Goal: Task Accomplishment & Management: Manage account settings

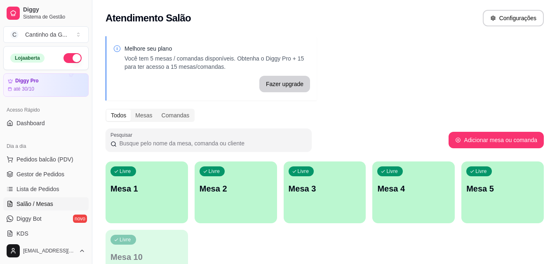
click at [142, 195] on div "Livre Mesa 1" at bounding box center [147, 188] width 82 height 52
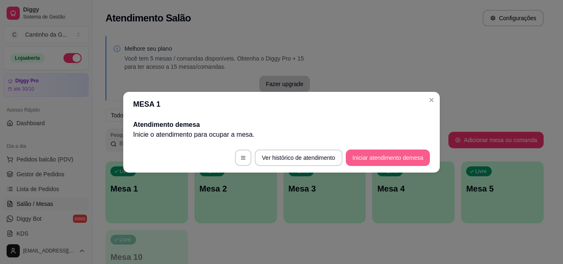
click at [392, 160] on button "Iniciar atendimento de mesa" at bounding box center [388, 158] width 84 height 16
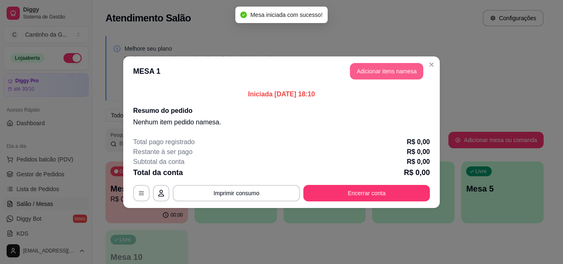
click at [379, 71] on button "Adicionar itens na mesa" at bounding box center [386, 71] width 73 height 16
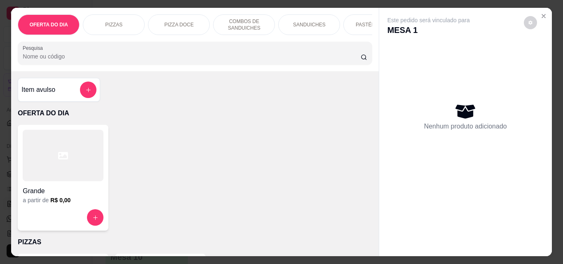
click at [247, 21] on p "COMBOS DE SANDUICHES" at bounding box center [244, 24] width 48 height 13
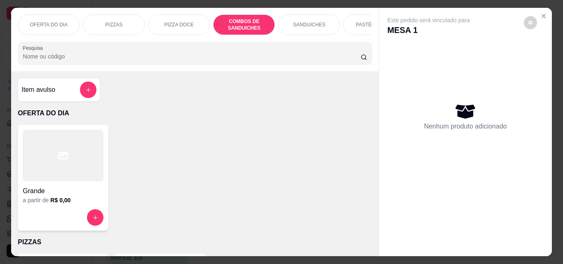
scroll to position [21, 0]
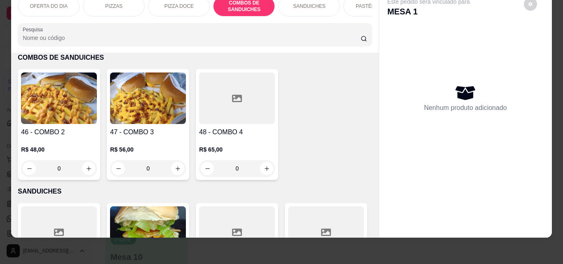
click at [85, 170] on div "0" at bounding box center [59, 168] width 76 height 16
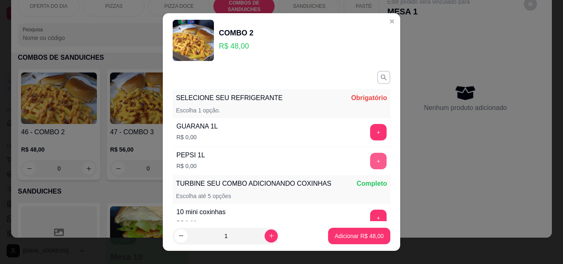
click at [370, 163] on button "+" at bounding box center [378, 161] width 16 height 16
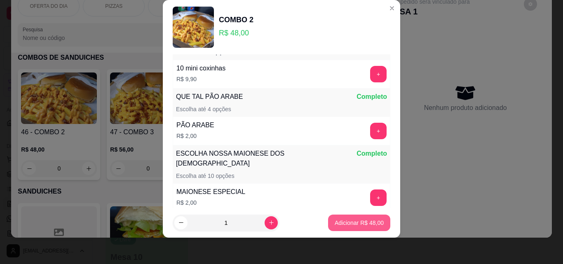
scroll to position [149, 0]
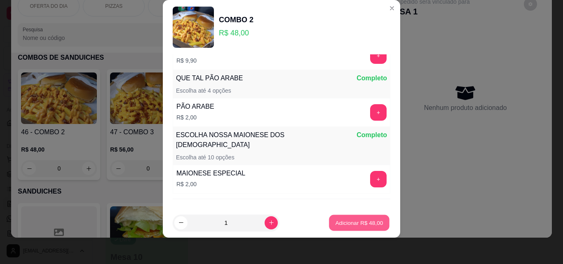
click at [356, 221] on p "Adicionar R$ 48,00" at bounding box center [360, 223] width 48 height 8
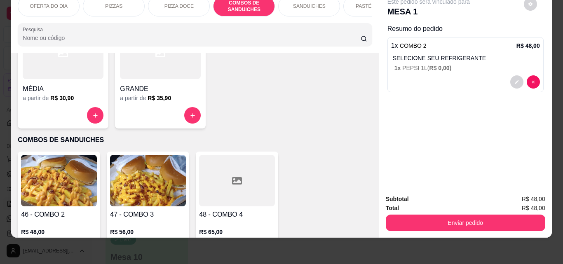
click at [307, 3] on p "SANDUICHES" at bounding box center [309, 6] width 33 height 7
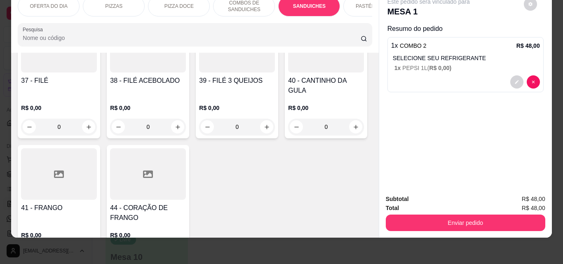
scroll to position [847, 0]
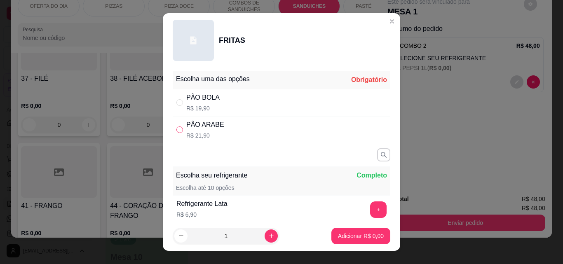
click at [176, 134] on label "" at bounding box center [179, 129] width 7 height 9
click at [176, 133] on input "" at bounding box center [179, 130] width 7 height 7
click at [176, 129] on input "" at bounding box center [179, 130] width 7 height 7
radio input "true"
click at [356, 235] on p "Adicionar R$ 21,90" at bounding box center [360, 236] width 48 height 8
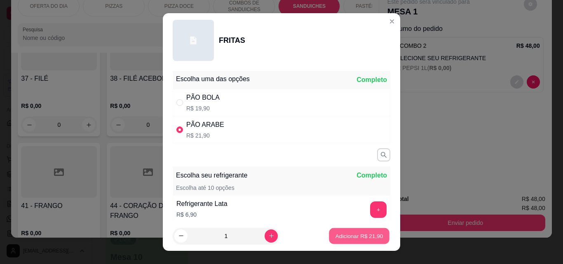
type input "1"
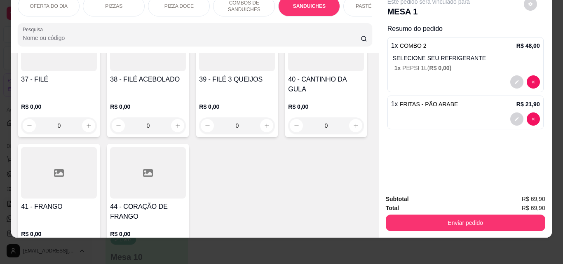
scroll to position [847, 0]
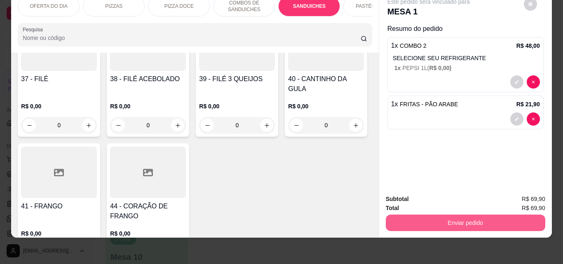
click at [467, 218] on button "Enviar pedido" at bounding box center [466, 223] width 160 height 16
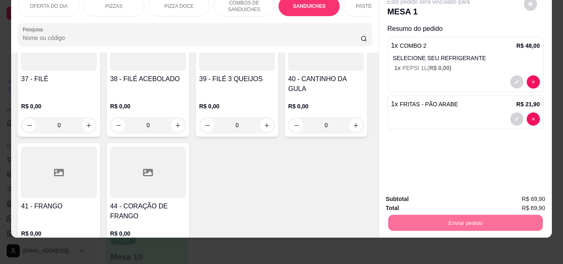
click at [521, 195] on button "Enviar pedido" at bounding box center [524, 197] width 47 height 16
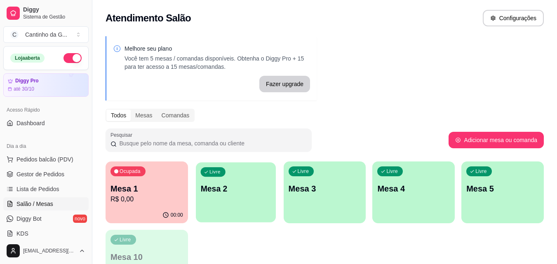
click at [233, 184] on p "Mesa 2" at bounding box center [235, 188] width 71 height 11
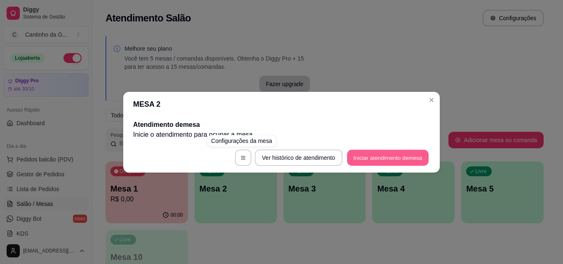
click at [391, 160] on button "Iniciar atendimento de mesa" at bounding box center [388, 158] width 82 height 16
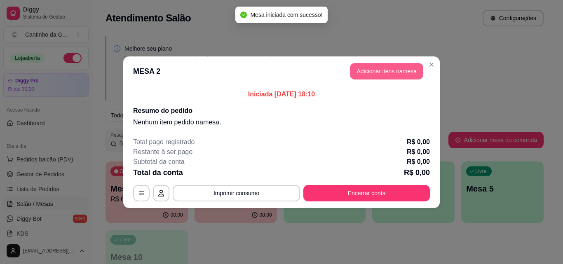
click at [370, 70] on button "Adicionar itens na mesa" at bounding box center [386, 71] width 73 height 16
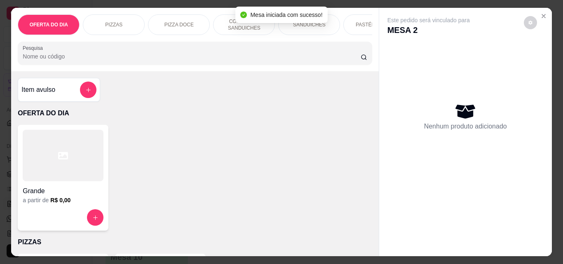
click at [329, 23] on div "SANDUICHES" at bounding box center [309, 24] width 62 height 21
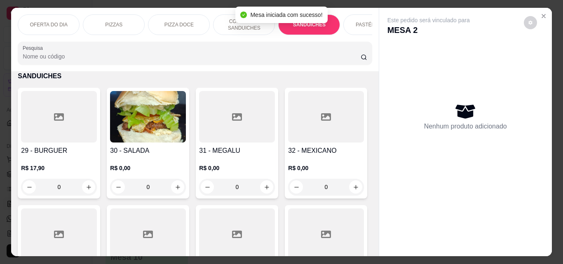
scroll to position [21, 0]
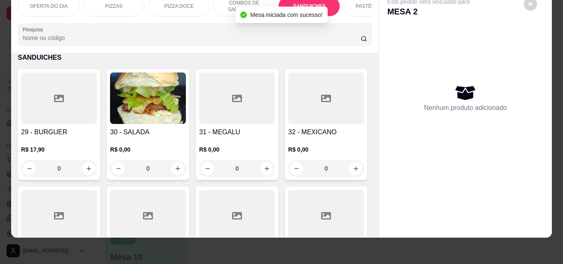
click at [172, 167] on div "0" at bounding box center [148, 168] width 76 height 16
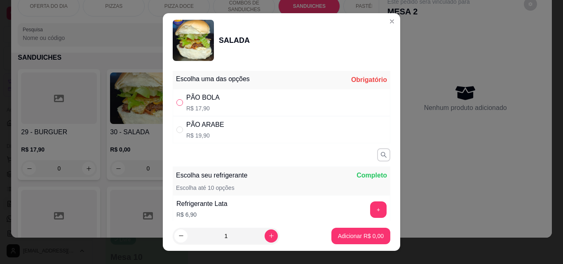
click at [177, 105] on input "" at bounding box center [179, 102] width 7 height 7
radio input "true"
click at [356, 237] on p "Adicionar R$ 17,90" at bounding box center [359, 236] width 49 height 8
type input "1"
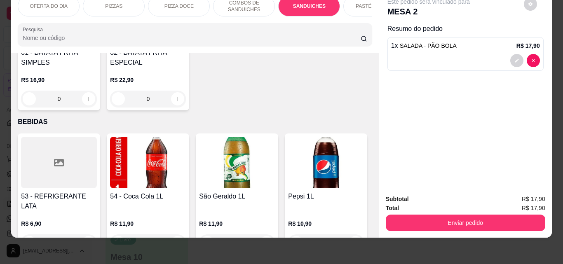
scroll to position [2125, 0]
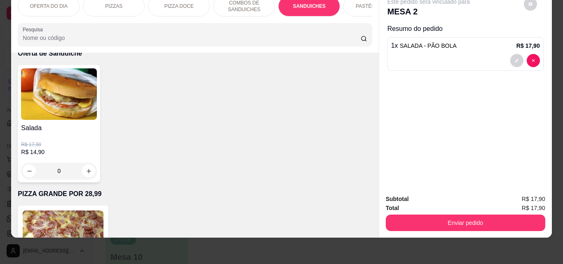
type input "1"
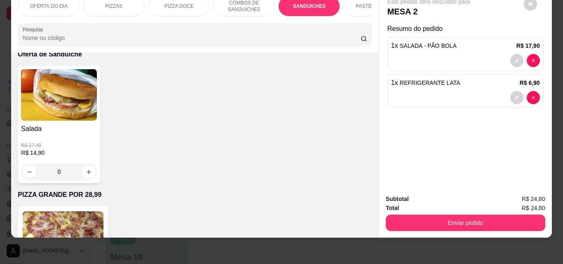
scroll to position [2125, 0]
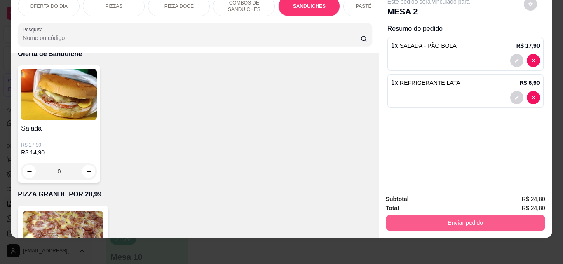
click at [448, 215] on button "Enviar pedido" at bounding box center [466, 223] width 160 height 16
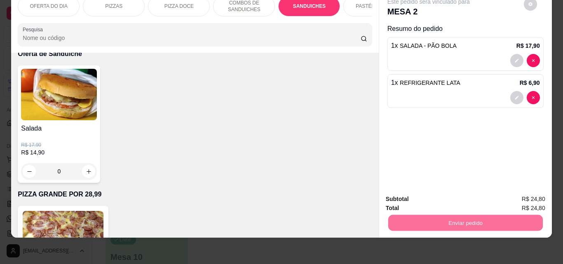
click at [525, 195] on button "Enviar pedido" at bounding box center [523, 196] width 45 height 15
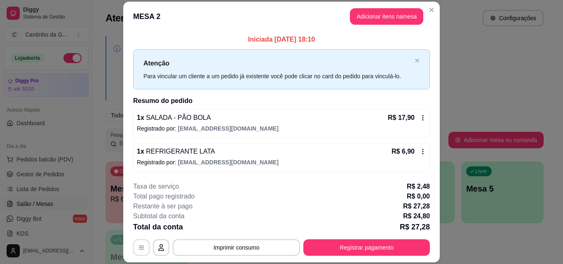
click at [138, 249] on icon "button" at bounding box center [141, 247] width 7 height 7
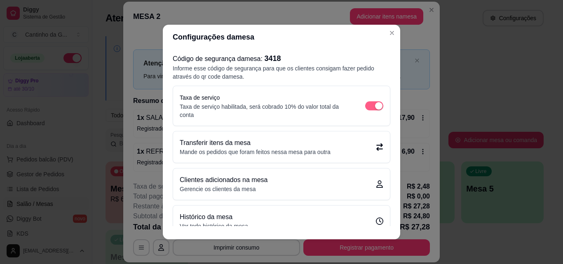
click at [375, 106] on div "button" at bounding box center [378, 105] width 7 height 7
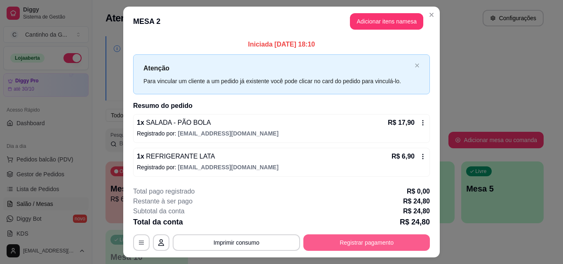
click at [337, 244] on button "Registrar pagamento" at bounding box center [366, 243] width 127 height 16
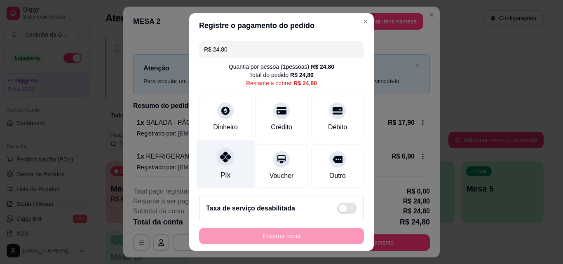
click at [229, 172] on div "Pix" at bounding box center [226, 165] width 58 height 48
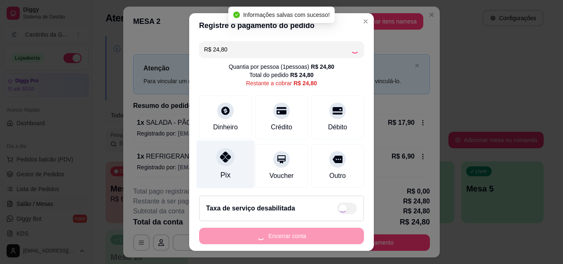
type input "R$ 0,00"
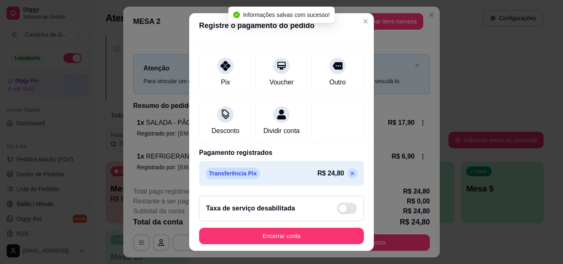
scroll to position [13, 0]
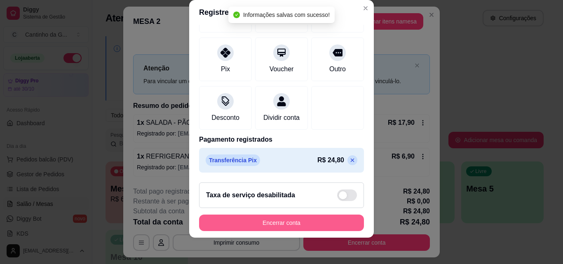
click at [278, 223] on button "Encerrar conta" at bounding box center [281, 223] width 165 height 16
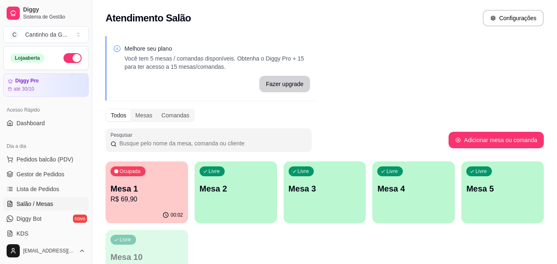
click at [143, 194] on p "Mesa 1" at bounding box center [146, 189] width 73 height 12
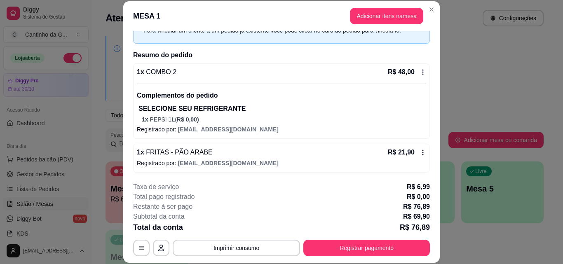
scroll to position [46, 0]
click at [139, 249] on icon "button" at bounding box center [141, 248] width 7 height 7
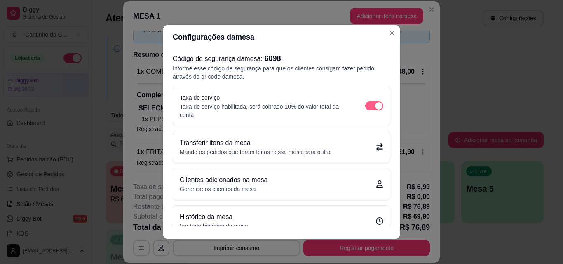
click at [375, 108] on div "button" at bounding box center [378, 105] width 7 height 7
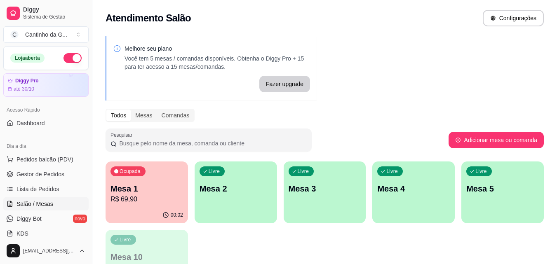
click at [150, 206] on div "Ocupada Mesa 1 R$ 69,90" at bounding box center [147, 185] width 82 height 46
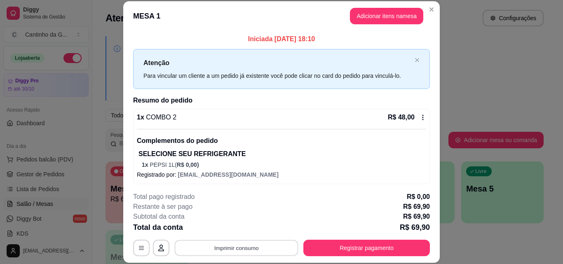
click at [228, 248] on button "Imprimir consumo" at bounding box center [237, 248] width 124 height 16
click at [234, 230] on button "IMPRESSORA" at bounding box center [236, 229] width 60 height 13
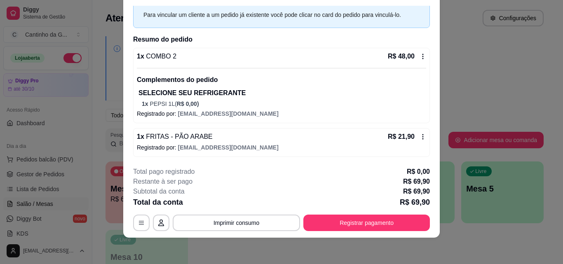
scroll to position [0, 0]
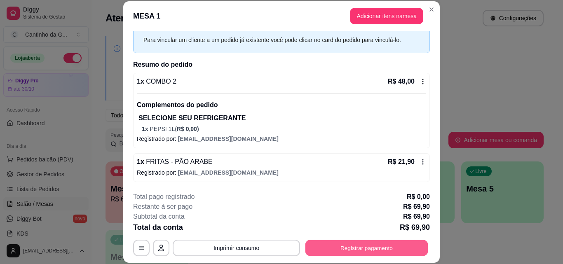
click at [371, 244] on button "Registrar pagamento" at bounding box center [367, 248] width 123 height 16
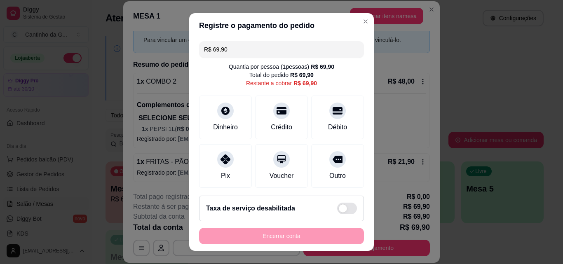
click at [189, 161] on div "R$ 69,90 Quantia por pessoa ( 1 pessoas) R$ 69,90 Total do pedido R$ 69,90 Rest…" at bounding box center [281, 113] width 185 height 151
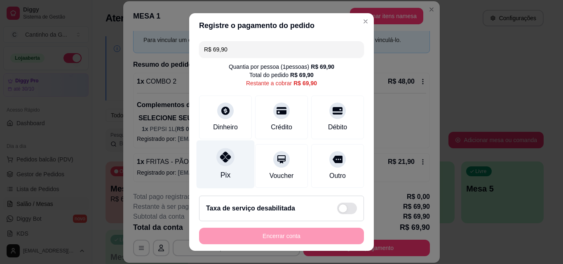
click at [208, 160] on div "Pix" at bounding box center [226, 165] width 58 height 48
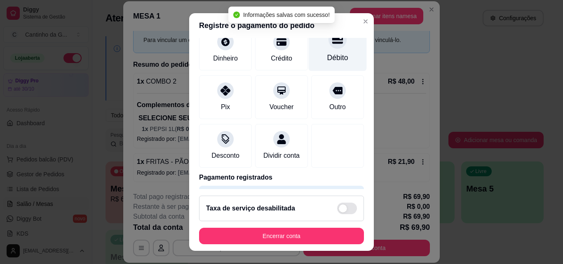
type input "R$ 0,00"
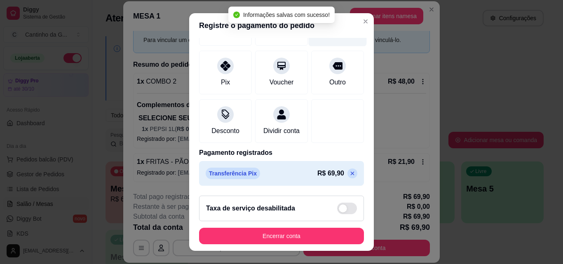
scroll to position [95, 0]
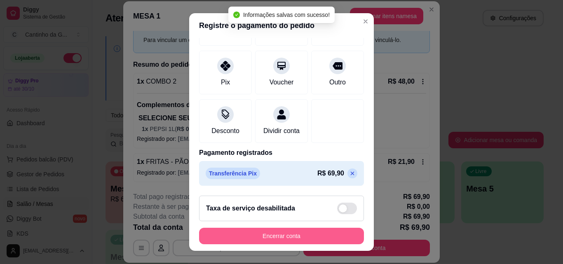
click at [283, 233] on button "Encerrar conta" at bounding box center [281, 236] width 165 height 16
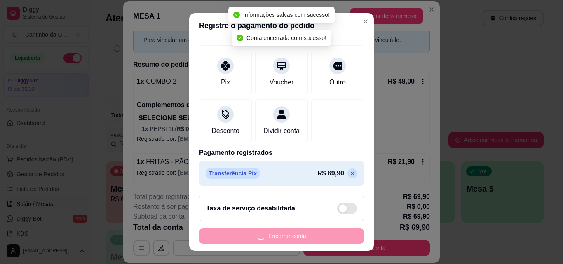
scroll to position [0, 0]
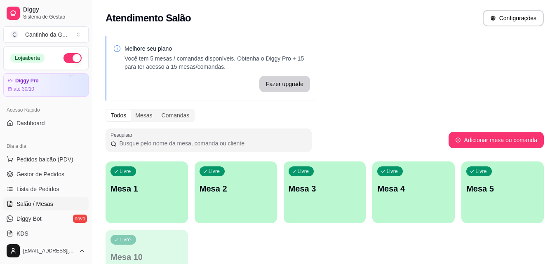
click at [167, 202] on div "Livre Mesa 1" at bounding box center [147, 188] width 82 height 52
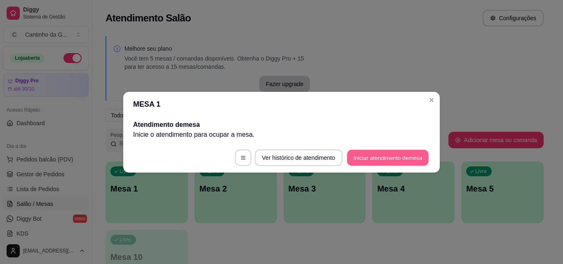
click at [388, 160] on button "Iniciar atendimento de mesa" at bounding box center [388, 158] width 82 height 16
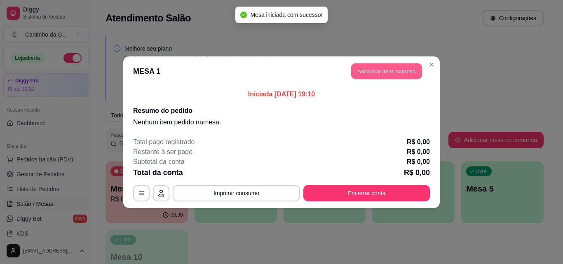
click at [390, 67] on button "Adicionar itens na mesa" at bounding box center [386, 71] width 71 height 16
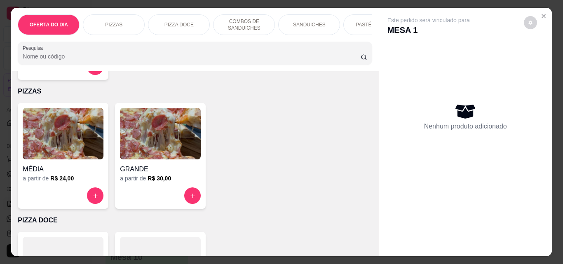
scroll to position [165, 0]
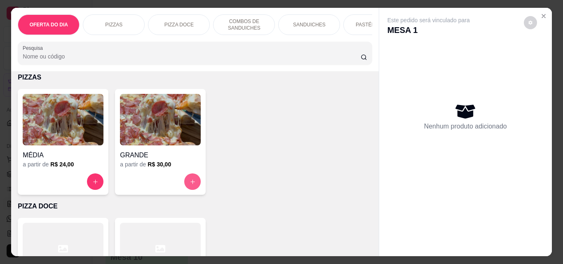
click at [190, 185] on icon "increase-product-quantity" at bounding box center [193, 182] width 6 height 6
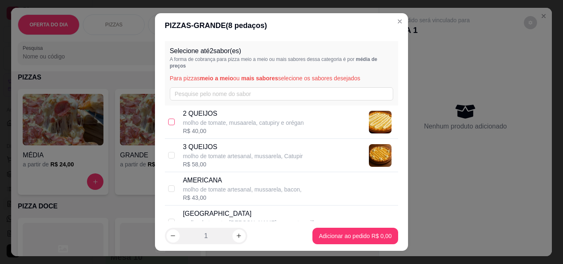
click at [169, 122] on input "checkbox" at bounding box center [171, 122] width 7 height 7
checkbox input "true"
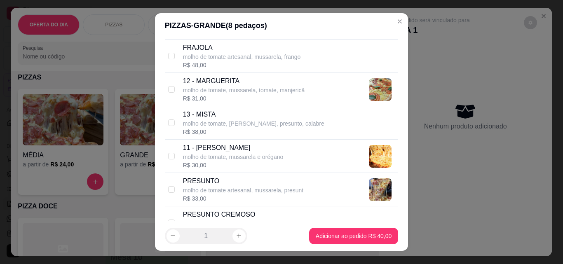
scroll to position [701, 0]
click at [169, 92] on input "checkbox" at bounding box center [171, 89] width 7 height 7
checkbox input "true"
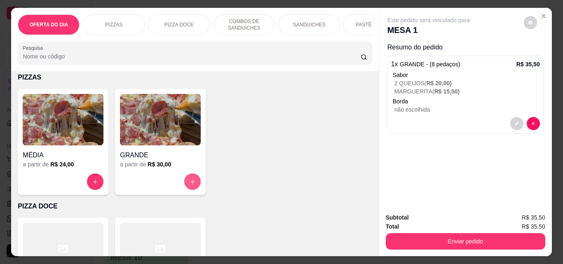
click at [186, 186] on button "increase-product-quantity" at bounding box center [192, 182] width 16 height 16
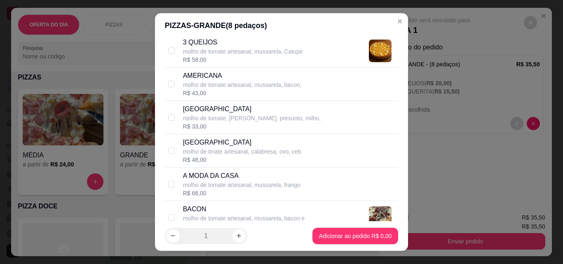
scroll to position [124, 0]
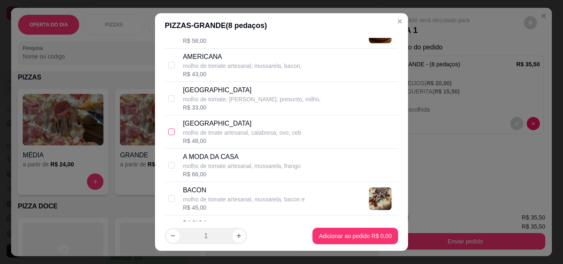
click at [168, 131] on input "checkbox" at bounding box center [171, 132] width 7 height 7
checkbox input "true"
click at [168, 197] on input "checkbox" at bounding box center [171, 198] width 7 height 7
checkbox input "true"
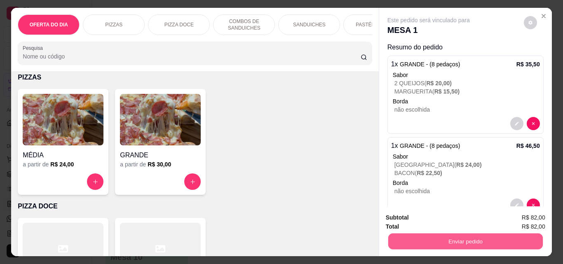
click at [475, 236] on button "Enviar pedido" at bounding box center [465, 241] width 155 height 16
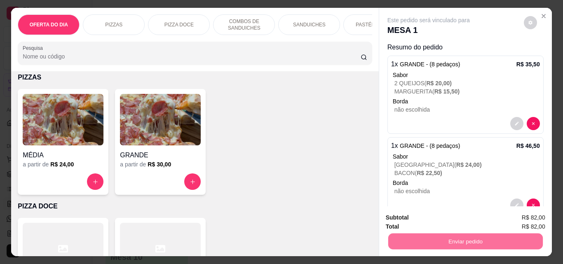
click at [527, 219] on button "Enviar pedido" at bounding box center [523, 217] width 45 height 15
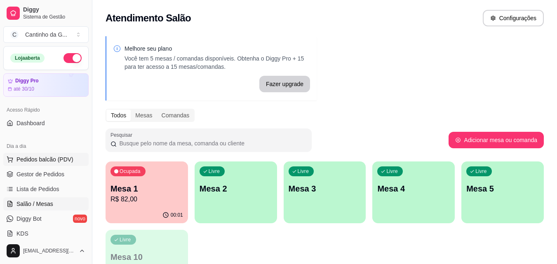
click at [35, 159] on span "Pedidos balcão (PDV)" at bounding box center [44, 159] width 57 height 8
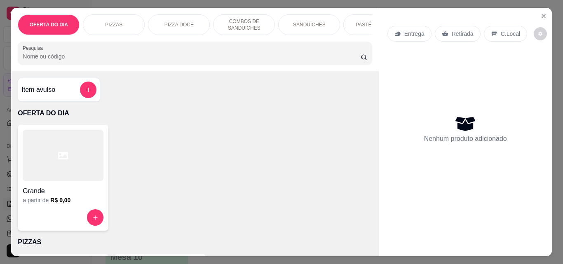
click at [456, 26] on div "Retirada" at bounding box center [458, 34] width 46 height 16
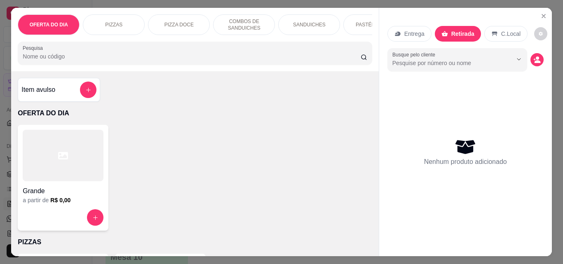
click at [306, 18] on div "SANDUICHES" at bounding box center [309, 24] width 62 height 21
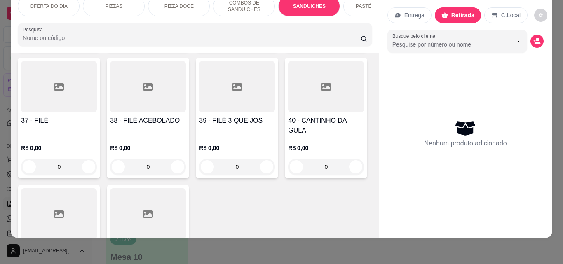
scroll to position [806, 0]
click at [199, 47] on div "0" at bounding box center [237, 39] width 76 height 16
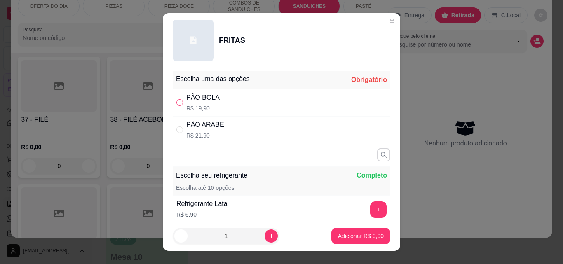
click at [177, 103] on input "" at bounding box center [179, 102] width 7 height 7
radio input "true"
click at [343, 238] on p "Adicionar R$ 19,90" at bounding box center [359, 236] width 49 height 8
type input "1"
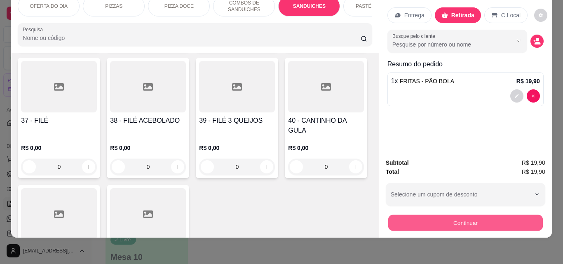
click at [433, 215] on button "Continuar" at bounding box center [465, 223] width 155 height 16
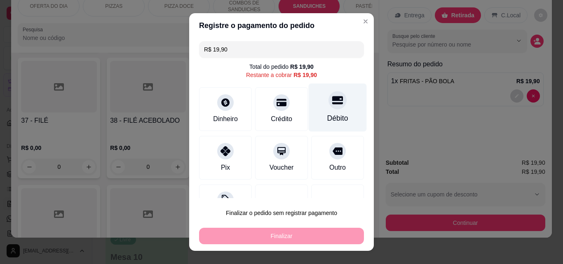
click at [323, 110] on div "Débito" at bounding box center [338, 108] width 58 height 48
type input "R$ 0,00"
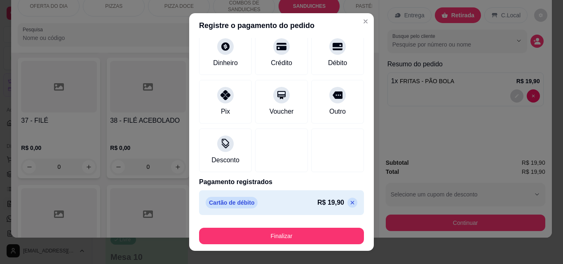
scroll to position [48, 0]
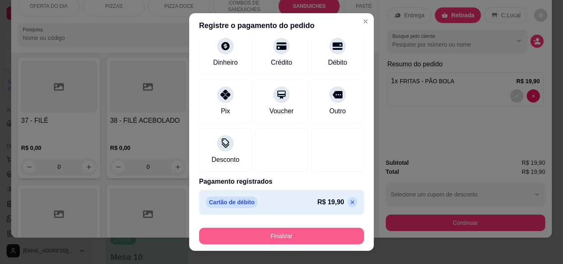
click at [302, 236] on button "Finalizar" at bounding box center [281, 236] width 165 height 16
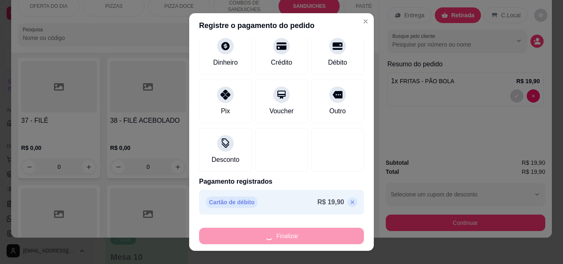
type input "0"
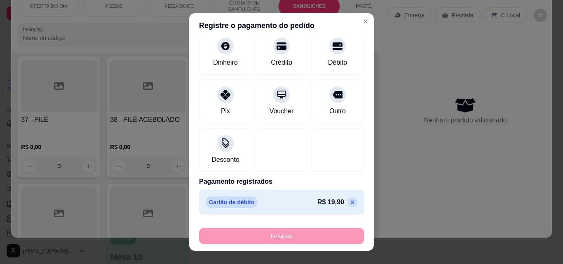
type input "-R$ 19,90"
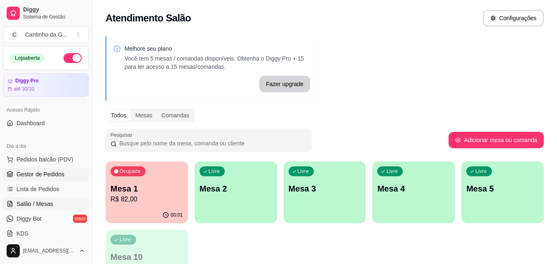
click at [40, 172] on span "Gestor de Pedidos" at bounding box center [40, 174] width 48 height 8
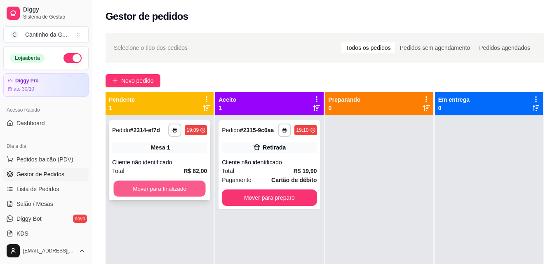
click at [184, 191] on button "Mover para finalizado" at bounding box center [159, 189] width 92 height 16
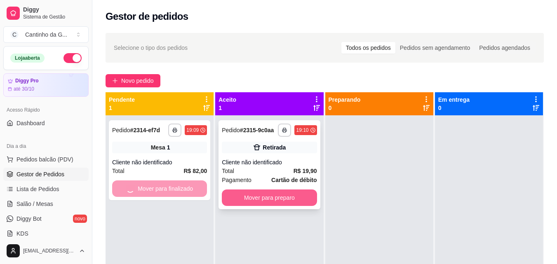
click at [251, 198] on button "Mover para preparo" at bounding box center [269, 198] width 95 height 16
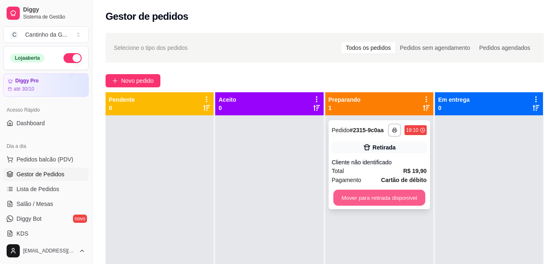
click at [383, 191] on button "Mover para retirada disponível" at bounding box center [379, 198] width 92 height 16
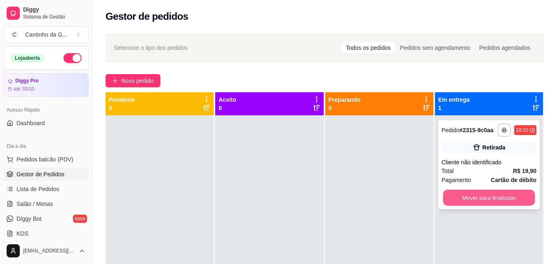
click at [496, 199] on button "Mover para finalizado" at bounding box center [489, 198] width 92 height 16
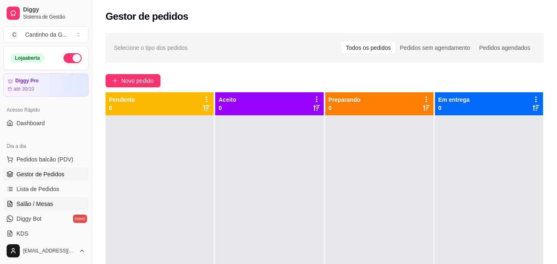
click at [23, 203] on span "Salão / Mesas" at bounding box center [34, 204] width 37 height 8
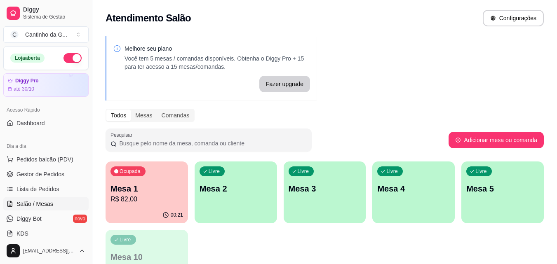
click at [143, 186] on p "Mesa 1" at bounding box center [146, 189] width 73 height 12
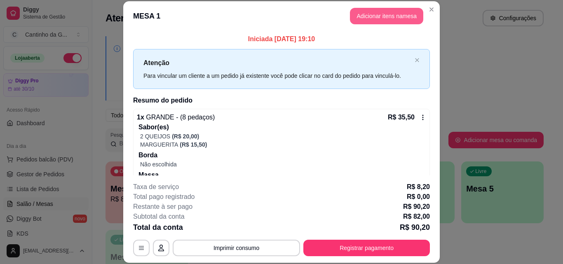
click at [382, 17] on button "Adicionar itens na mesa" at bounding box center [386, 16] width 73 height 16
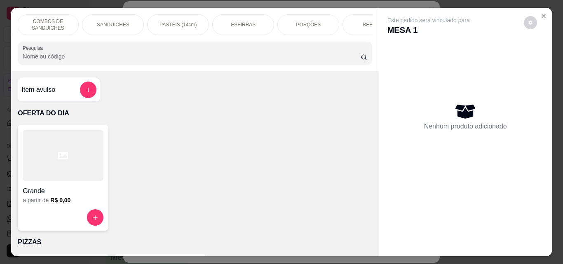
scroll to position [0, 202]
click at [353, 25] on div "BEBIDAS" at bounding box center [368, 24] width 62 height 21
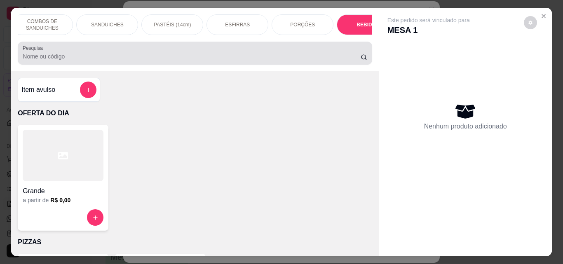
scroll to position [21, 0]
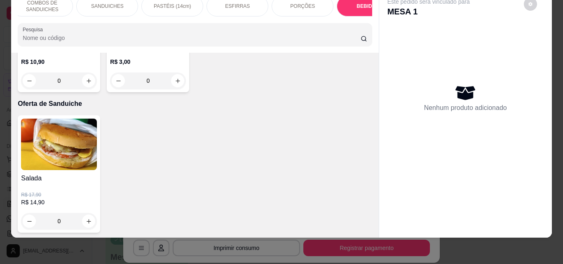
type input "1"
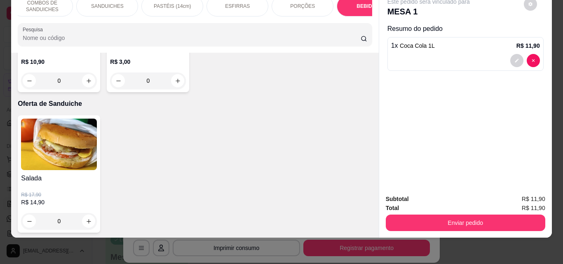
scroll to position [2156, 0]
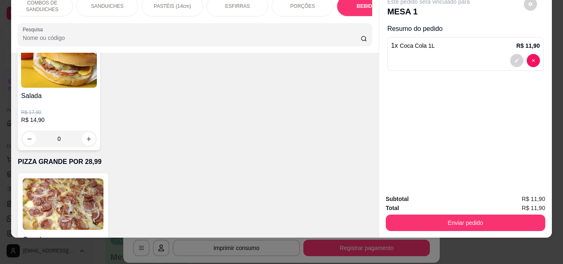
type input "1"
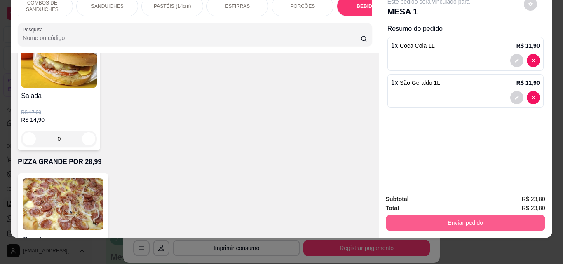
click at [442, 219] on button "Enviar pedido" at bounding box center [466, 223] width 160 height 16
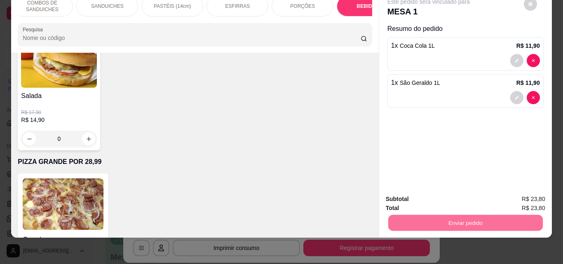
click at [529, 195] on button "Enviar pedido" at bounding box center [524, 197] width 47 height 16
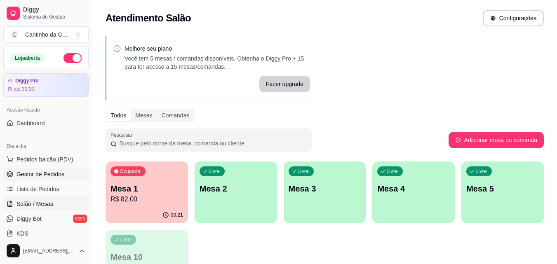
click at [34, 170] on link "Gestor de Pedidos" at bounding box center [45, 174] width 85 height 13
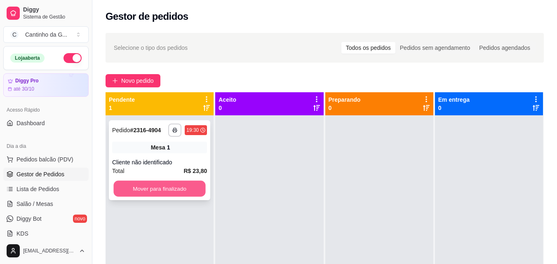
click at [183, 185] on button "Mover para finalizado" at bounding box center [159, 189] width 92 height 16
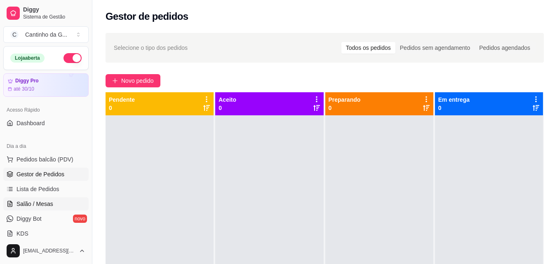
click at [32, 204] on span "Salão / Mesas" at bounding box center [34, 204] width 37 height 8
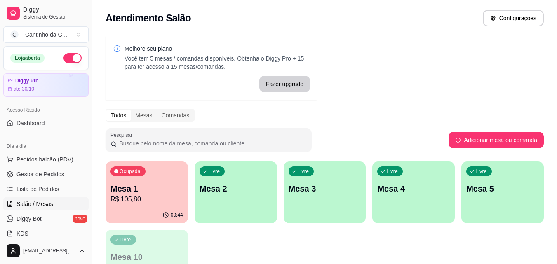
click at [148, 188] on p "Mesa 1" at bounding box center [146, 189] width 73 height 12
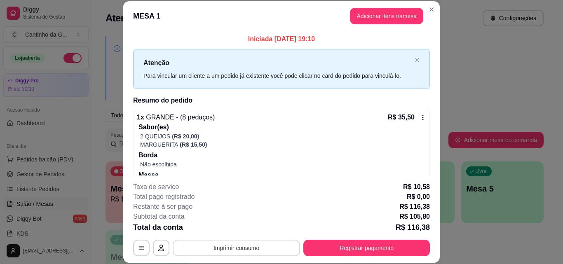
click at [236, 248] on button "Imprimir consumo" at bounding box center [236, 248] width 127 height 16
click at [239, 229] on button "IMPRESSORA" at bounding box center [236, 229] width 58 height 13
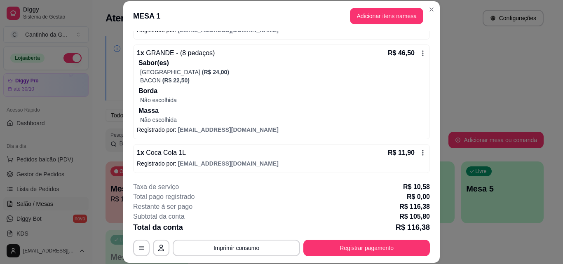
scroll to position [165, 0]
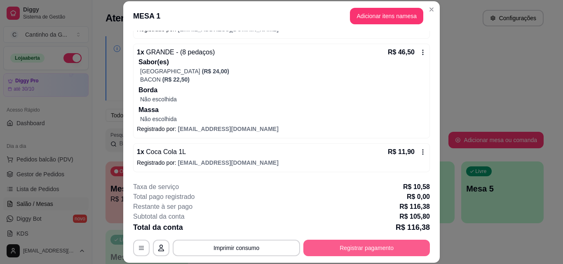
click at [353, 248] on button "Registrar pagamento" at bounding box center [366, 248] width 127 height 16
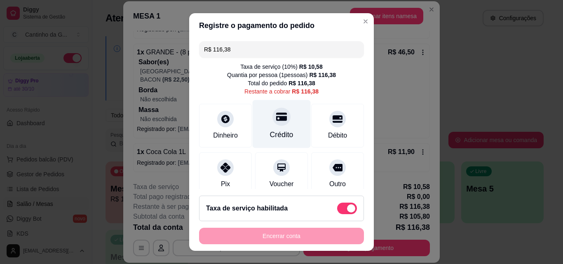
click at [277, 132] on div "Crédito" at bounding box center [282, 134] width 24 height 11
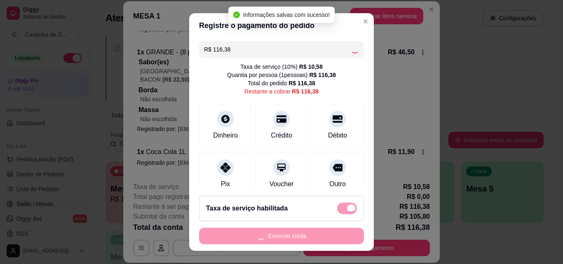
type input "R$ 0,00"
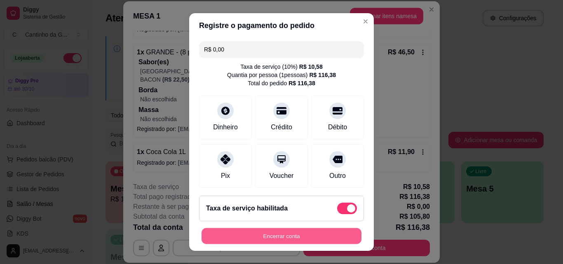
click at [306, 237] on button "Encerrar conta" at bounding box center [282, 236] width 160 height 16
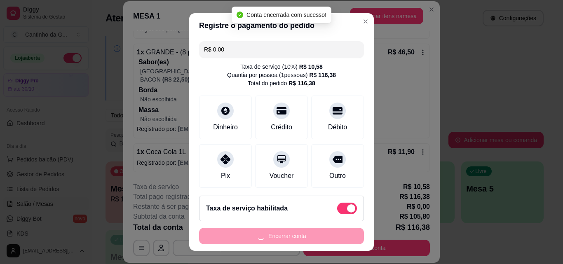
scroll to position [0, 0]
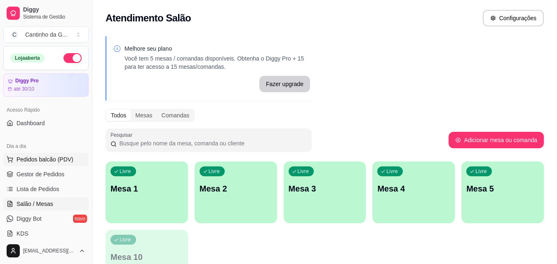
click at [61, 159] on span "Pedidos balcão (PDV)" at bounding box center [44, 159] width 57 height 8
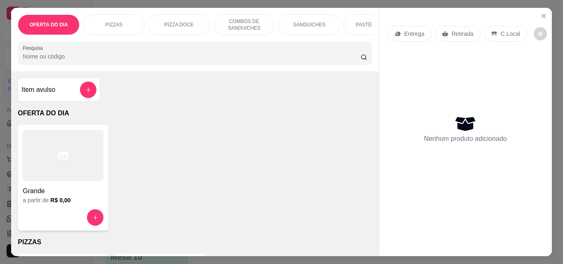
click at [452, 32] on p "Retirada" at bounding box center [463, 34] width 22 height 8
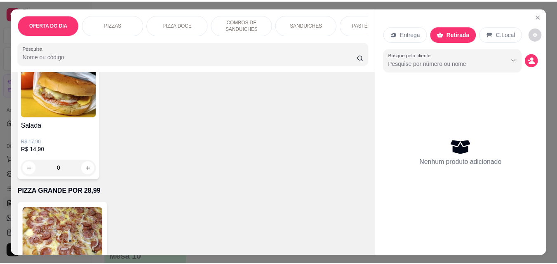
scroll to position [2185, 0]
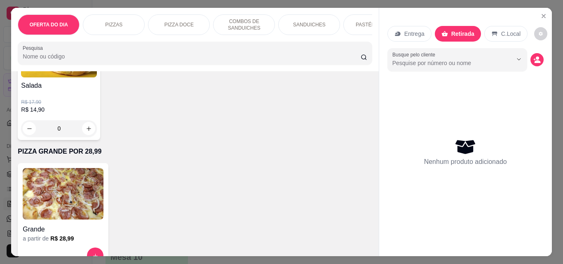
type input "1"
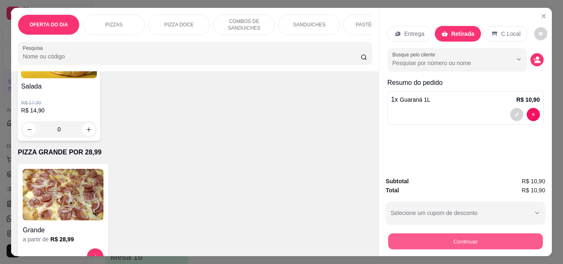
click at [495, 235] on button "Continuar" at bounding box center [465, 241] width 155 height 16
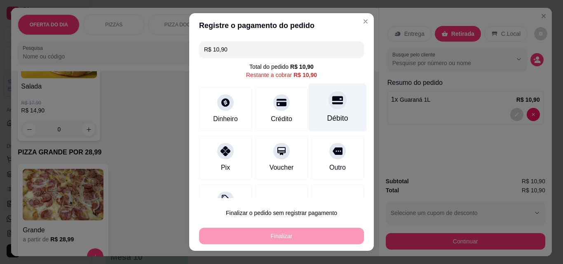
click at [327, 115] on div "Débito" at bounding box center [337, 118] width 21 height 11
type input "R$ 0,00"
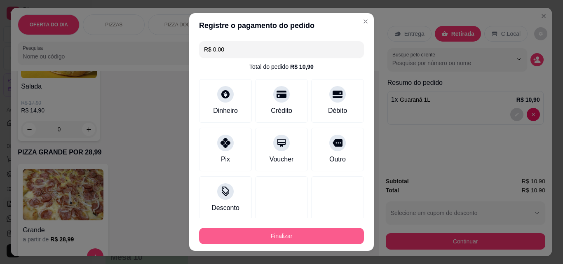
click at [327, 240] on button "Finalizar" at bounding box center [281, 236] width 165 height 16
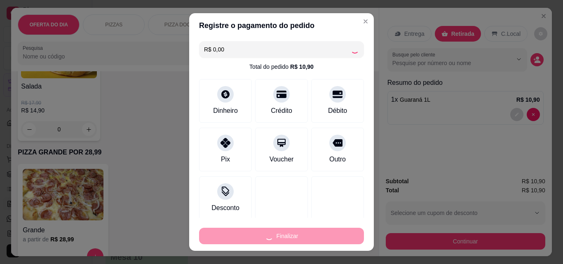
type input "0"
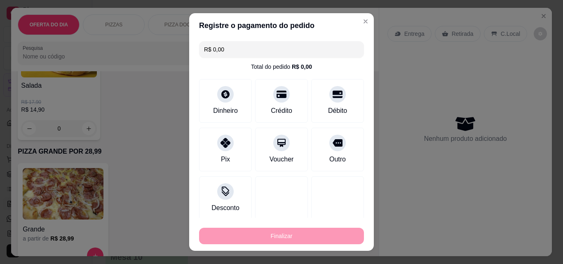
type input "-R$ 10,90"
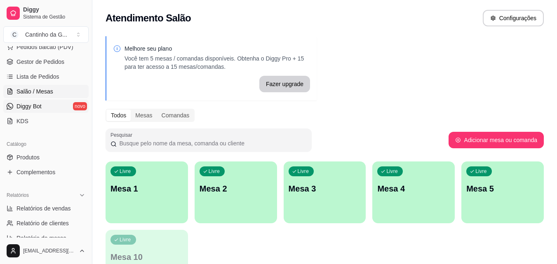
scroll to position [124, 0]
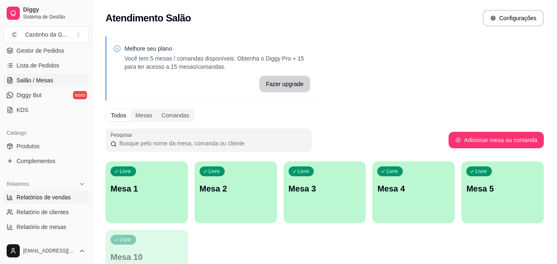
click at [69, 203] on link "Relatórios de vendas" at bounding box center [45, 197] width 85 height 13
select select "ALL"
select select "0"
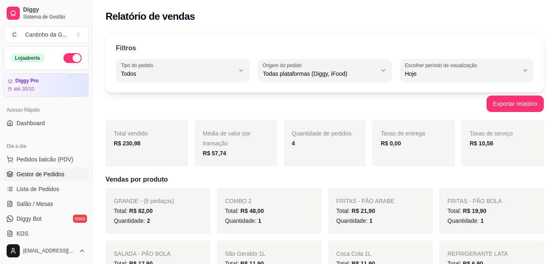
click at [44, 172] on span "Gestor de Pedidos" at bounding box center [40, 174] width 48 height 8
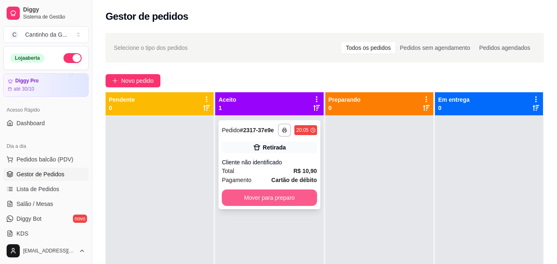
click at [295, 196] on button "Mover para preparo" at bounding box center [269, 198] width 95 height 16
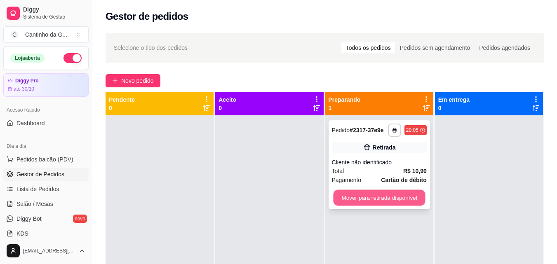
click at [383, 203] on button "Mover para retirada disponível" at bounding box center [379, 198] width 92 height 16
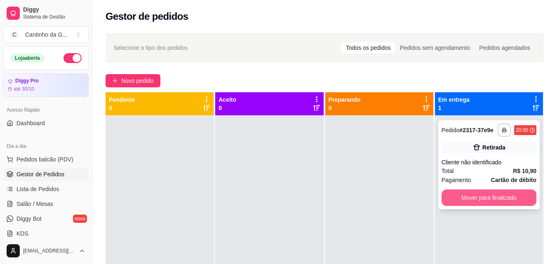
click at [482, 203] on button "Mover para finalizado" at bounding box center [489, 198] width 95 height 16
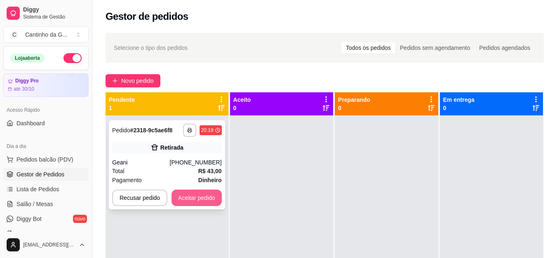
click at [198, 193] on button "Aceitar pedido" at bounding box center [197, 198] width 50 height 16
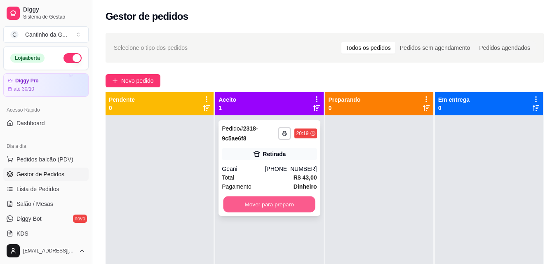
click at [260, 202] on button "Mover para preparo" at bounding box center [269, 205] width 92 height 16
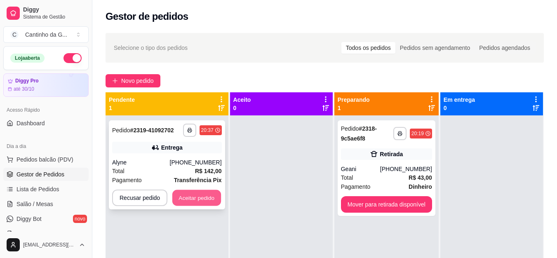
click at [196, 193] on button "Aceitar pedido" at bounding box center [196, 198] width 49 height 16
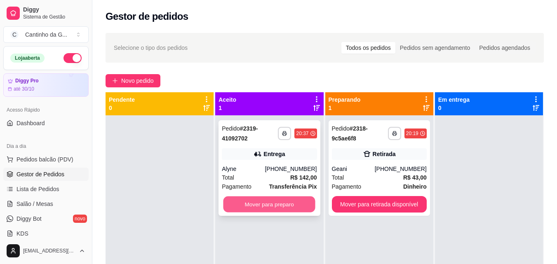
click at [259, 208] on button "Mover para preparo" at bounding box center [269, 205] width 92 height 16
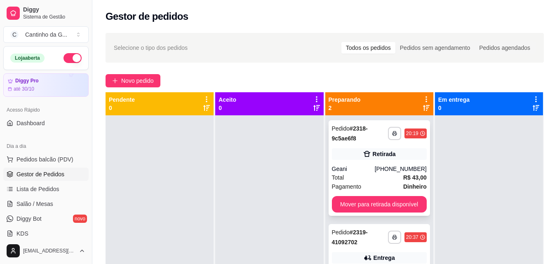
click at [407, 150] on div "Retirada" at bounding box center [379, 154] width 95 height 12
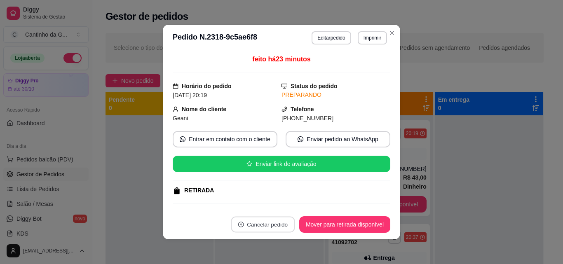
click at [252, 222] on button "Cancelar pedido" at bounding box center [263, 225] width 64 height 16
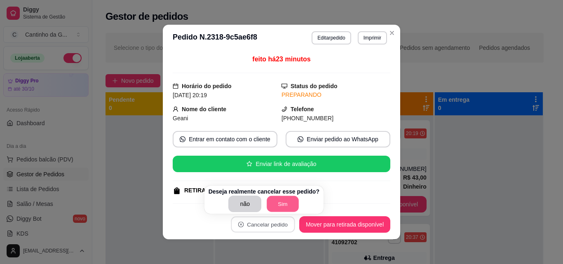
click at [277, 205] on button "Sim" at bounding box center [283, 204] width 32 height 16
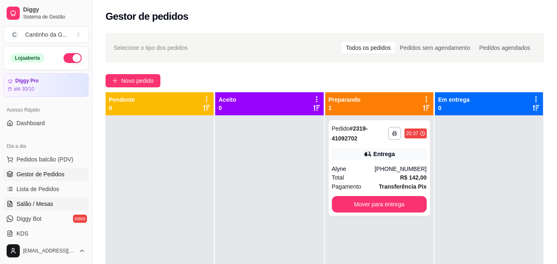
click at [47, 207] on span "Salão / Mesas" at bounding box center [34, 204] width 37 height 8
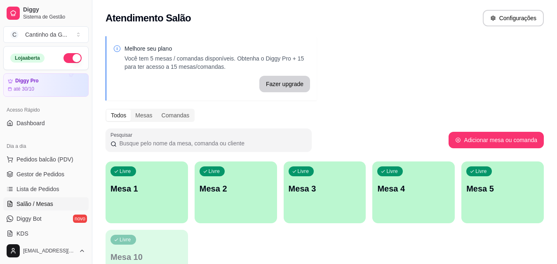
click at [144, 202] on div "Livre Mesa 1" at bounding box center [147, 188] width 82 height 52
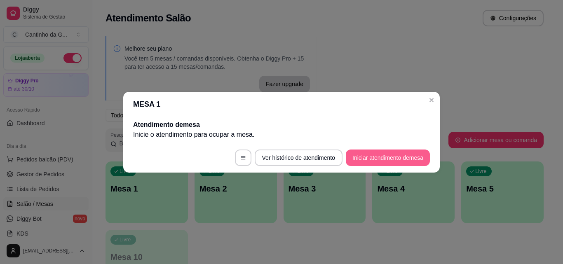
click at [393, 158] on button "Iniciar atendimento de mesa" at bounding box center [388, 158] width 84 height 16
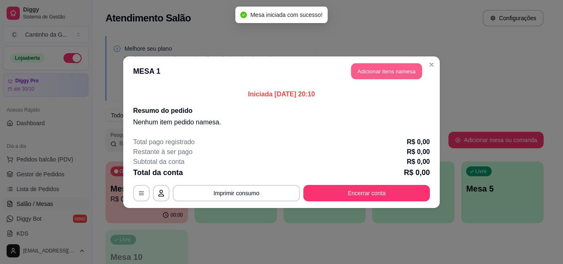
click at [371, 72] on button "Adicionar itens na mesa" at bounding box center [386, 71] width 71 height 16
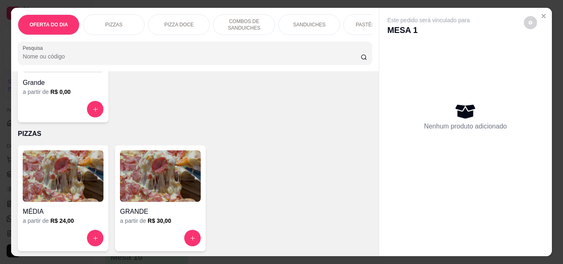
scroll to position [124, 0]
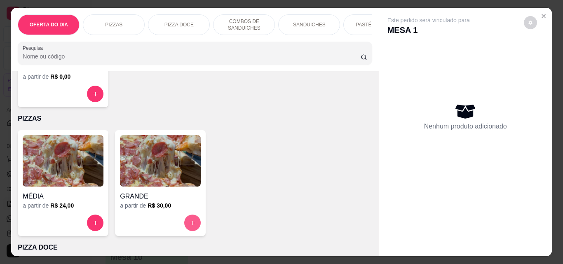
click at [190, 226] on icon "increase-product-quantity" at bounding box center [192, 223] width 5 height 5
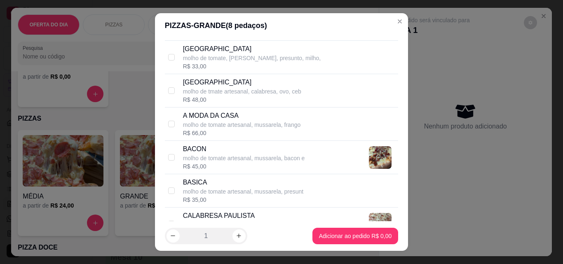
scroll to position [206, 0]
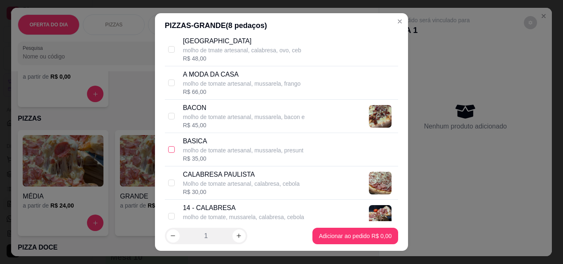
click at [168, 150] on input "checkbox" at bounding box center [171, 149] width 7 height 7
checkbox input "true"
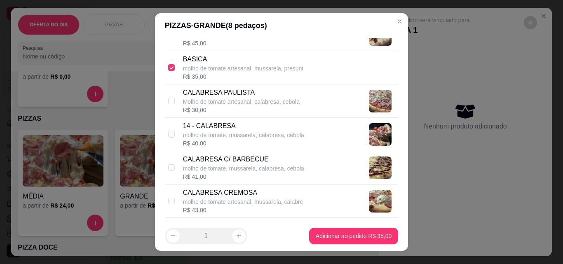
scroll to position [371, 0]
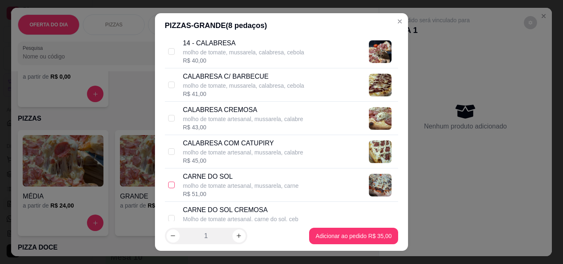
click at [169, 185] on input "checkbox" at bounding box center [171, 185] width 7 height 7
checkbox input "true"
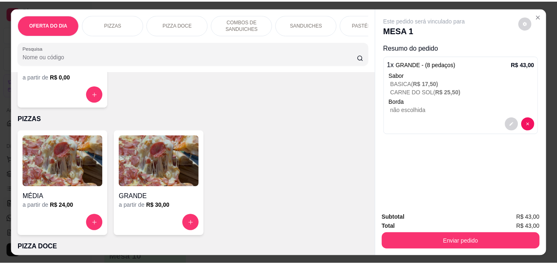
scroll to position [0, 0]
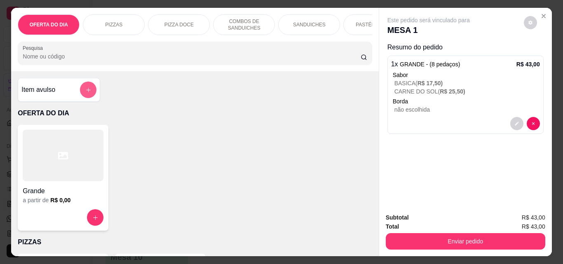
click at [86, 92] on icon "add-separate-item" at bounding box center [88, 90] width 5 height 5
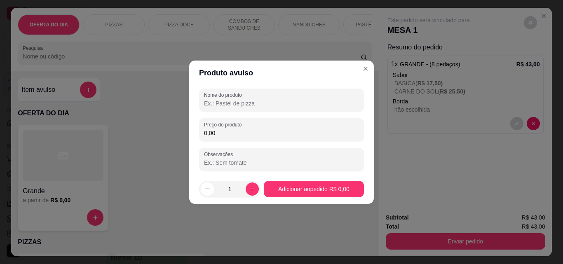
click at [263, 103] on input "Nome do produto" at bounding box center [281, 103] width 155 height 8
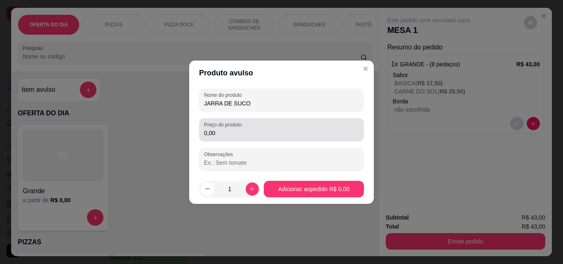
type input "JARRA DE SUCO"
click at [237, 133] on input "0,00" at bounding box center [281, 133] width 155 height 8
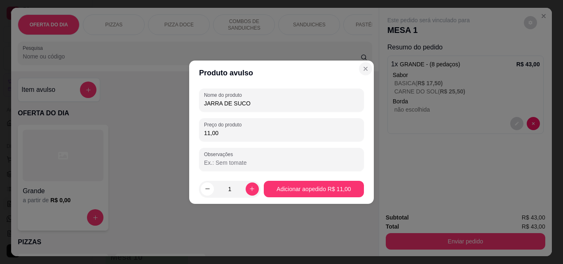
type input "11,00"
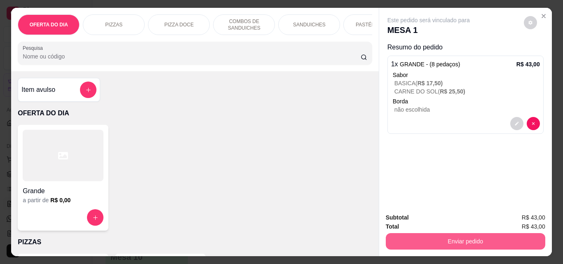
click at [437, 242] on button "Enviar pedido" at bounding box center [466, 241] width 160 height 16
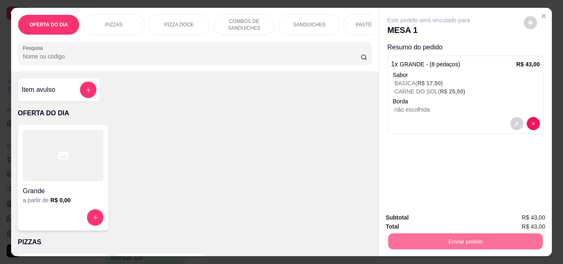
click at [512, 216] on button "Enviar pedido" at bounding box center [523, 217] width 45 height 15
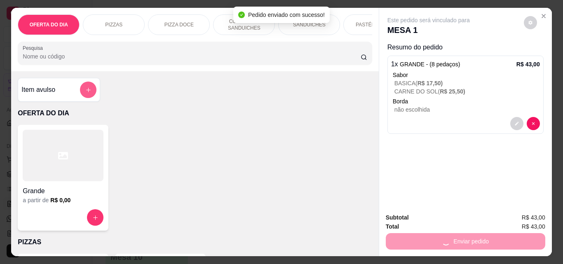
click at [85, 93] on icon "add-separate-item" at bounding box center [88, 90] width 6 height 6
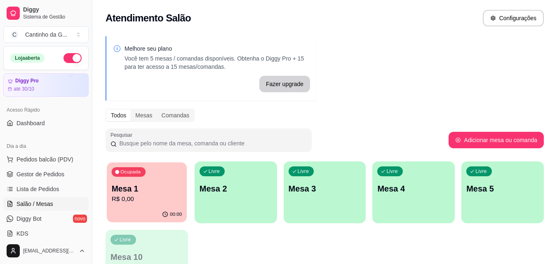
click at [165, 198] on p "R$ 0,00" at bounding box center [147, 199] width 71 height 9
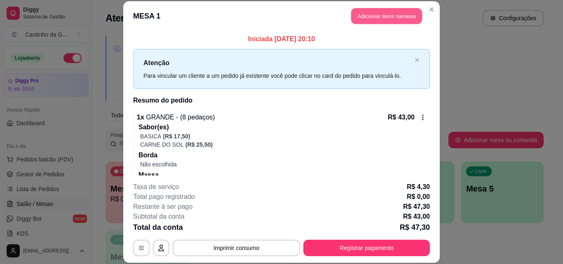
click at [382, 18] on button "Adicionar itens na mesa" at bounding box center [386, 16] width 71 height 16
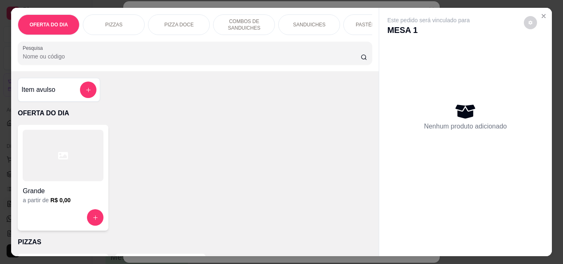
click at [90, 92] on button "add-separate-item" at bounding box center [88, 90] width 16 height 16
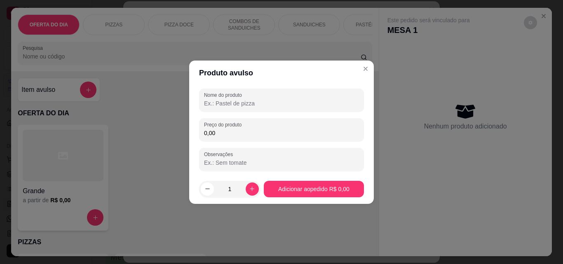
click at [249, 110] on div "Nome do produto" at bounding box center [281, 100] width 165 height 23
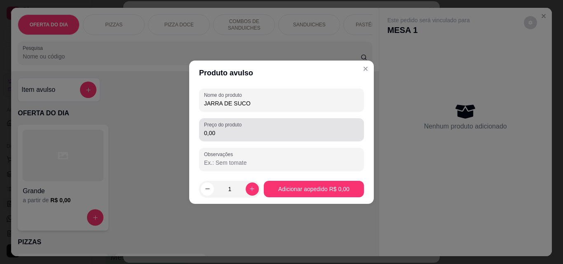
type input "JARRA DE SUCO"
click at [242, 136] on input "0,00" at bounding box center [281, 133] width 155 height 8
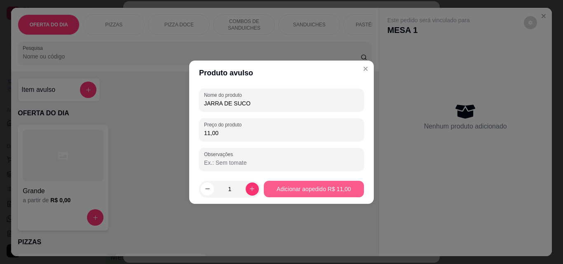
type input "11,00"
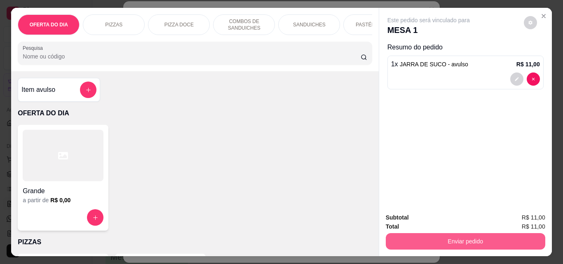
click at [507, 240] on button "Enviar pedido" at bounding box center [466, 241] width 160 height 16
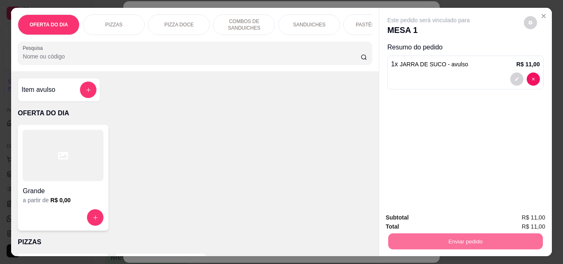
click at [523, 215] on button "Enviar pedido" at bounding box center [524, 218] width 47 height 16
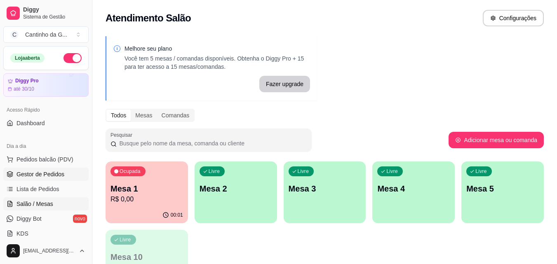
click at [44, 173] on span "Gestor de Pedidos" at bounding box center [40, 174] width 48 height 8
click at [39, 171] on span "Gestor de Pedidos" at bounding box center [40, 174] width 48 height 8
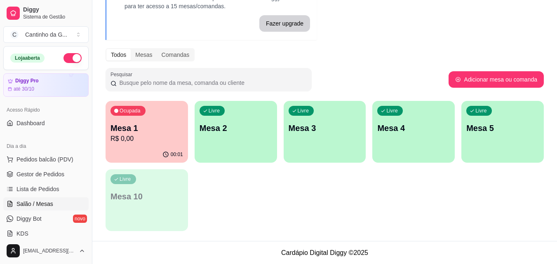
scroll to position [61, 0]
click at [47, 177] on span "Gestor de Pedidos" at bounding box center [40, 174] width 48 height 8
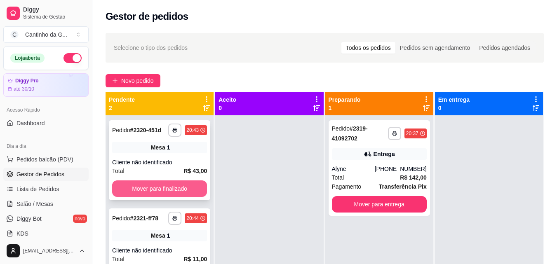
click at [163, 189] on button "Mover para finalizado" at bounding box center [159, 189] width 95 height 16
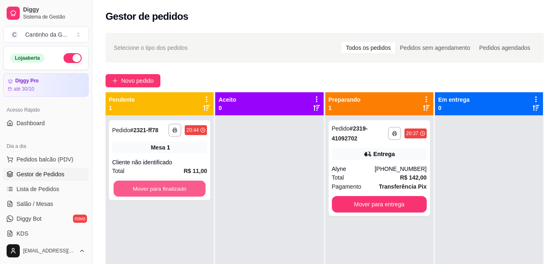
click at [161, 188] on button "Mover para finalizado" at bounding box center [159, 189] width 92 height 16
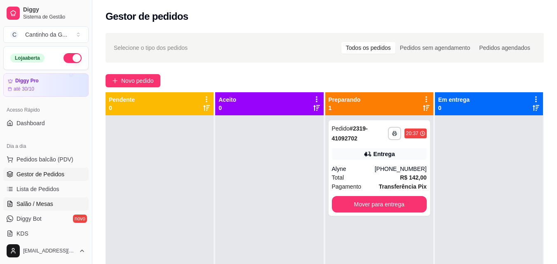
click at [48, 205] on span "Salão / Mesas" at bounding box center [34, 204] width 37 height 8
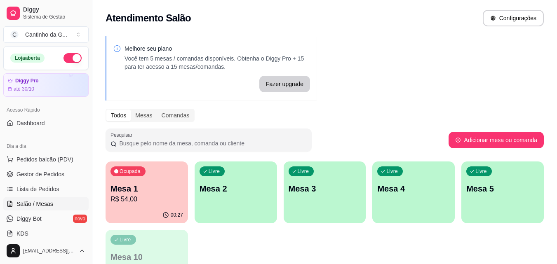
click at [160, 199] on p "R$ 54,00" at bounding box center [146, 200] width 73 height 10
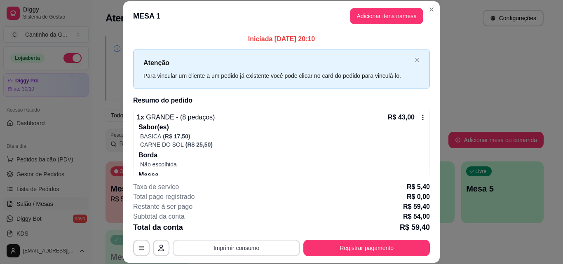
click at [214, 247] on button "Imprimir consumo" at bounding box center [236, 248] width 127 height 16
click at [235, 228] on button "IMPRESSORA" at bounding box center [236, 229] width 60 height 13
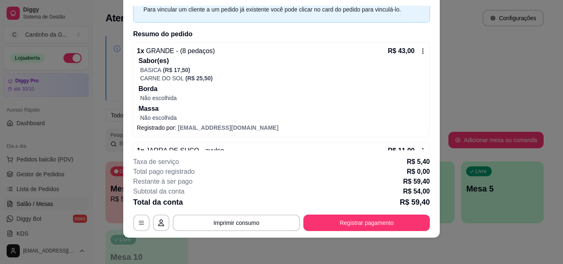
scroll to position [65, 0]
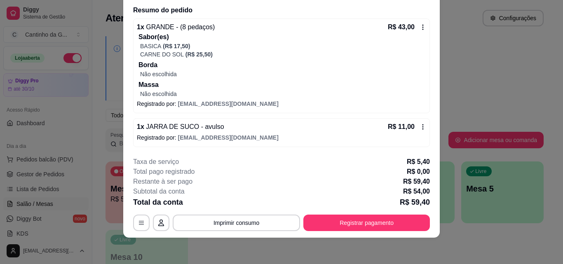
click at [420, 126] on icon at bounding box center [423, 127] width 7 height 7
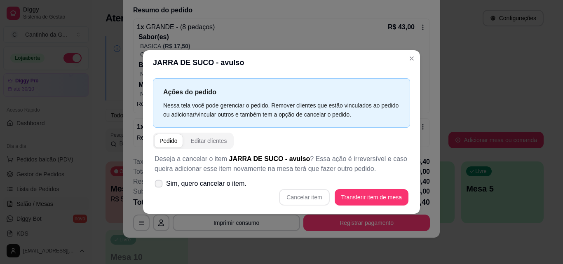
click at [158, 183] on icon at bounding box center [158, 183] width 6 height 5
click at [158, 185] on input "Sim, quero cancelar o item." at bounding box center [156, 187] width 5 height 5
checkbox input "true"
click at [303, 201] on button "Cancelar item" at bounding box center [304, 197] width 49 height 16
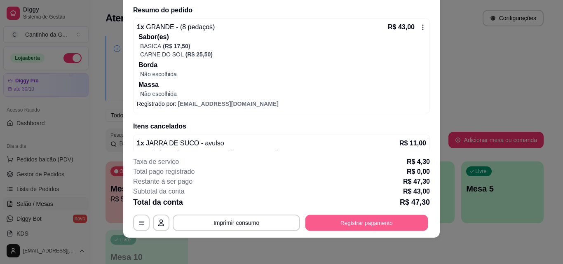
click at [361, 223] on button "Registrar pagamento" at bounding box center [367, 223] width 123 height 16
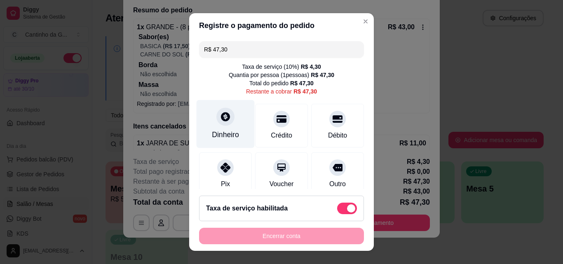
click at [229, 126] on div "Dinheiro" at bounding box center [226, 124] width 58 height 48
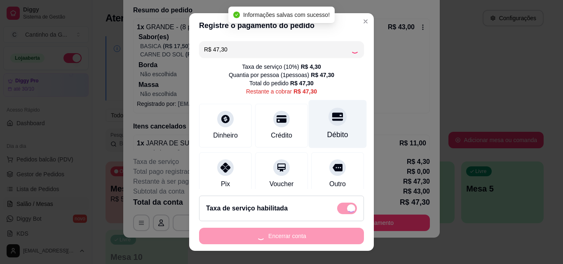
scroll to position [69, 0]
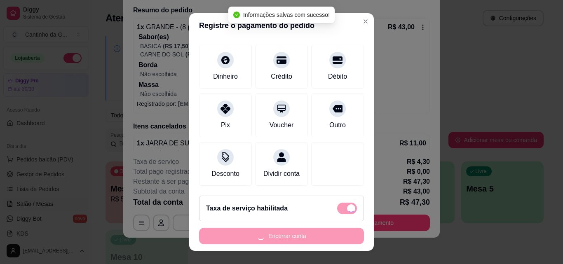
type input "R$ 0,00"
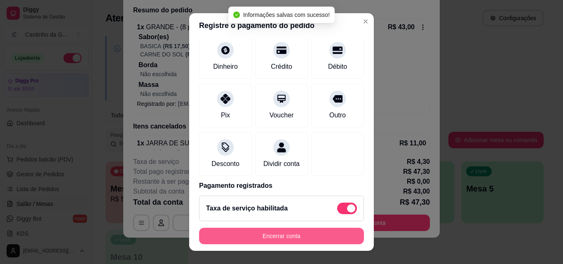
click at [271, 237] on button "Encerrar conta" at bounding box center [281, 236] width 165 height 16
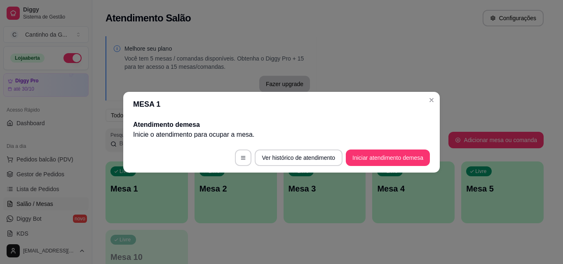
scroll to position [0, 0]
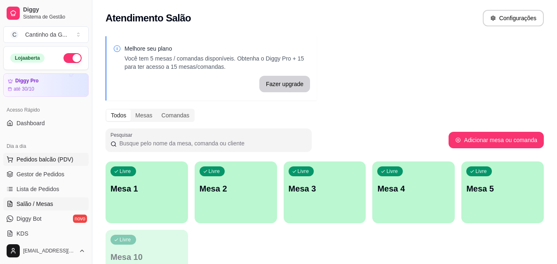
click at [58, 163] on span "Pedidos balcão (PDV)" at bounding box center [44, 159] width 57 height 8
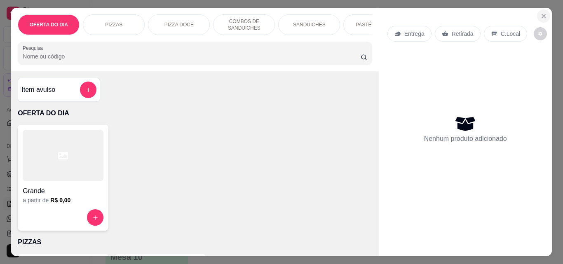
click at [541, 15] on icon "Close" at bounding box center [544, 16] width 7 height 7
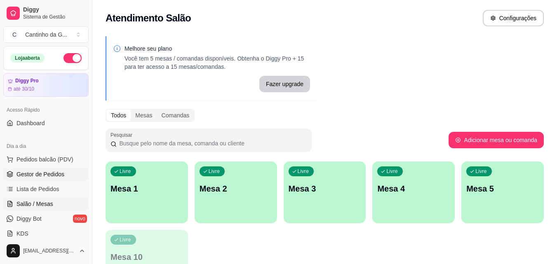
click at [49, 177] on span "Gestor de Pedidos" at bounding box center [40, 174] width 48 height 8
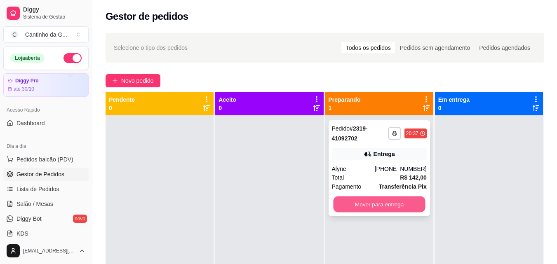
click at [359, 211] on button "Mover para entrega" at bounding box center [379, 205] width 92 height 16
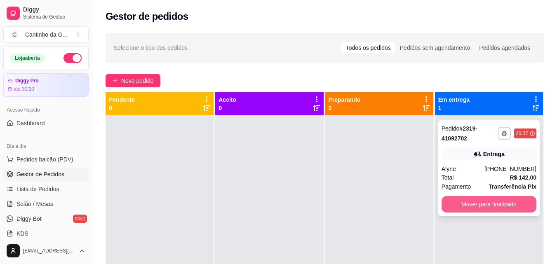
click at [485, 207] on button "Mover para finalizado" at bounding box center [489, 204] width 95 height 16
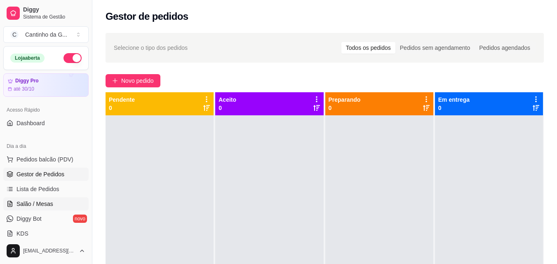
click at [52, 206] on link "Salão / Mesas" at bounding box center [45, 203] width 85 height 13
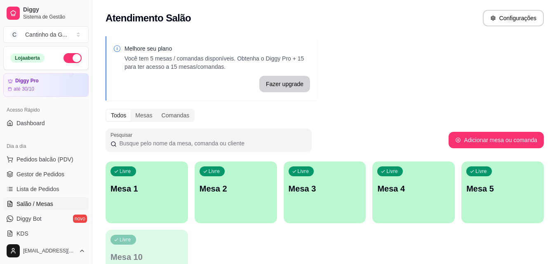
click at [109, 189] on div "Livre Mesa 1" at bounding box center [147, 188] width 82 height 52
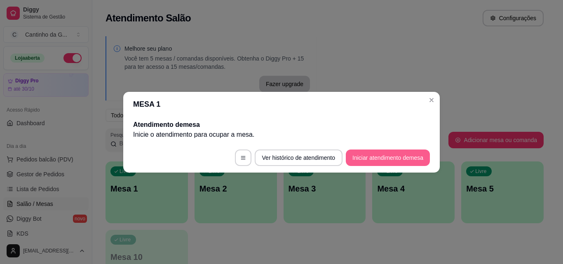
click at [364, 155] on button "Iniciar atendimento de mesa" at bounding box center [388, 158] width 84 height 16
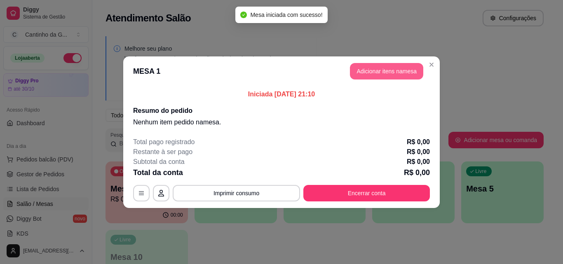
click at [376, 67] on button "Adicionar itens na mesa" at bounding box center [386, 71] width 73 height 16
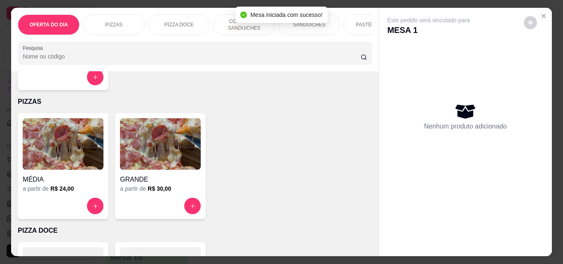
scroll to position [165, 0]
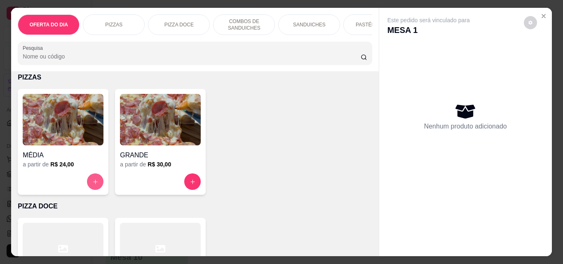
click at [89, 184] on button "increase-product-quantity" at bounding box center [95, 182] width 16 height 16
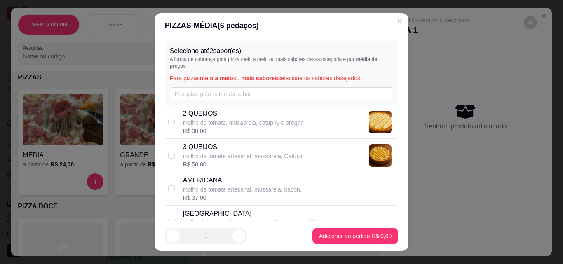
click at [230, 123] on p "molho de tomate, musaarela, catupiry e orégan" at bounding box center [243, 123] width 121 height 8
checkbox input "true"
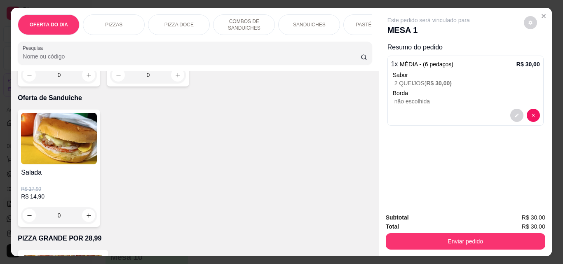
scroll to position [2144, 0]
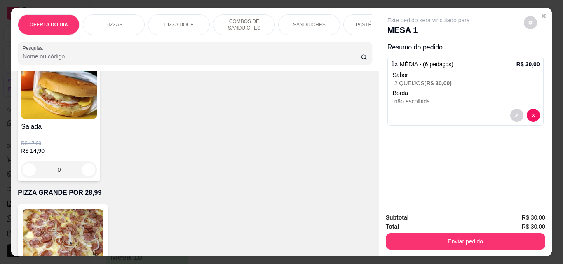
type input "1"
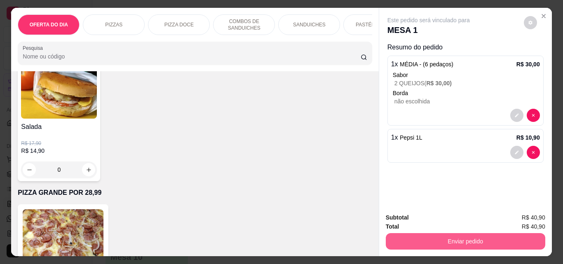
click at [441, 238] on button "Enviar pedido" at bounding box center [466, 241] width 160 height 16
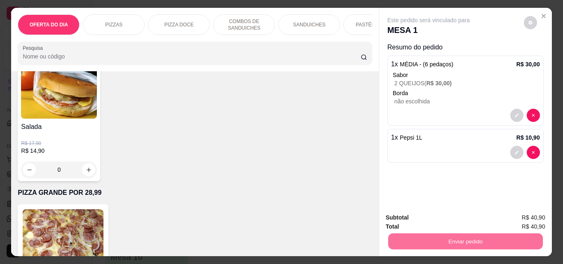
click at [534, 214] on button "Enviar pedido" at bounding box center [523, 217] width 45 height 15
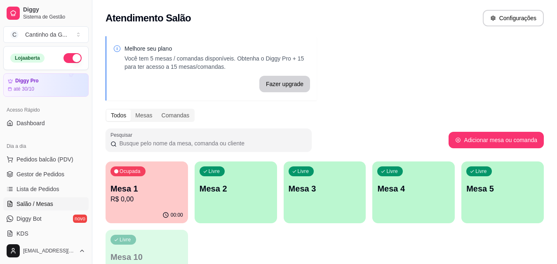
click at [250, 175] on div "Livre Mesa 2" at bounding box center [236, 188] width 82 height 52
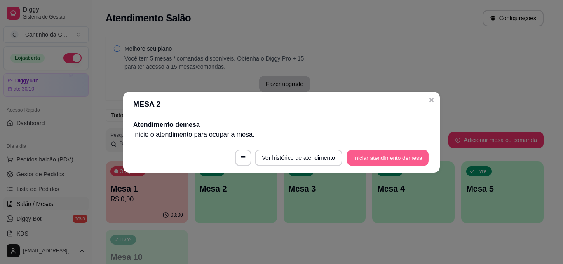
click at [372, 161] on button "Iniciar atendimento de mesa" at bounding box center [388, 158] width 82 height 16
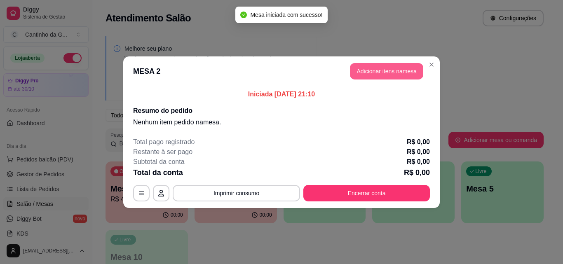
click at [388, 72] on button "Adicionar itens na mesa" at bounding box center [386, 71] width 73 height 16
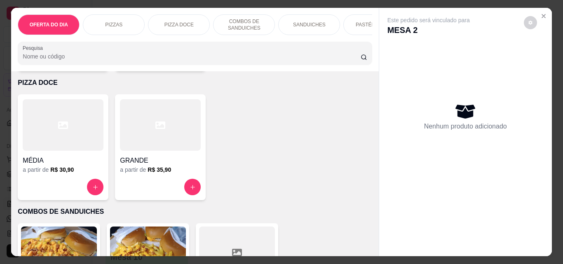
scroll to position [412, 0]
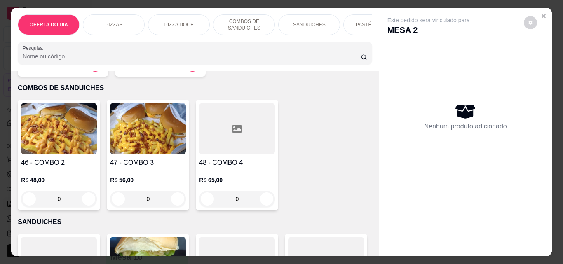
click at [174, 204] on div "0" at bounding box center [148, 199] width 76 height 16
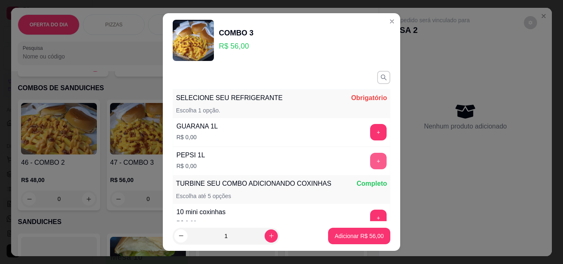
click at [370, 160] on button "+" at bounding box center [378, 161] width 16 height 16
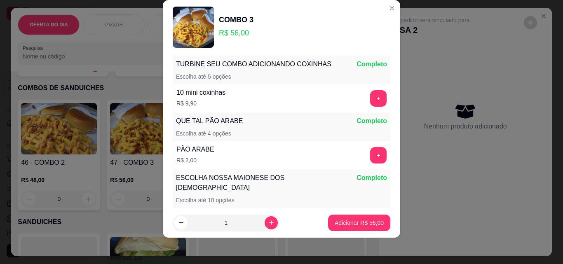
scroll to position [108, 0]
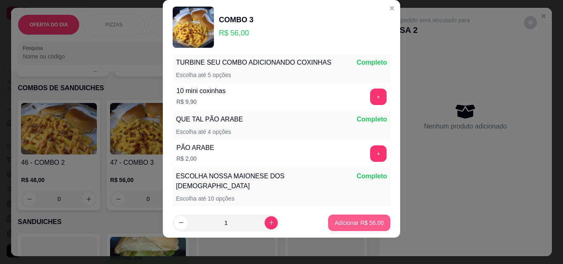
click at [361, 224] on p "Adicionar R$ 56,00" at bounding box center [359, 223] width 49 height 8
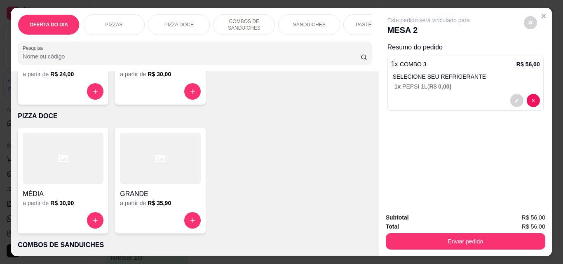
scroll to position [247, 0]
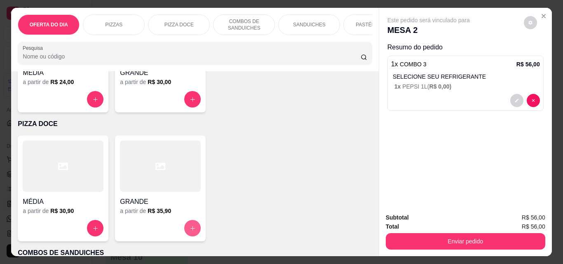
click at [190, 231] on icon "increase-product-quantity" at bounding box center [192, 228] width 5 height 5
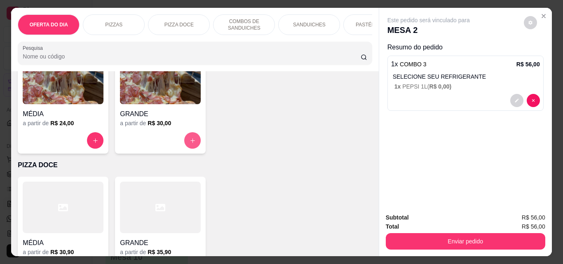
click at [193, 144] on icon "increase-product-quantity" at bounding box center [193, 141] width 6 height 6
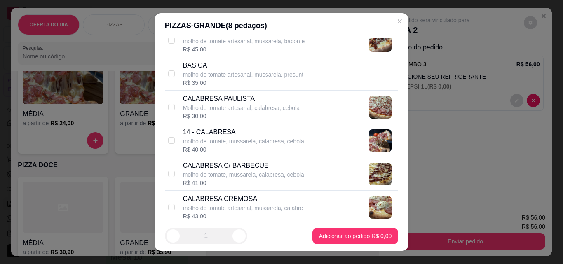
scroll to position [289, 0]
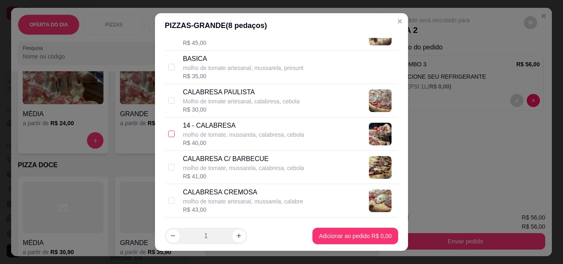
click at [169, 134] on input "checkbox" at bounding box center [171, 134] width 7 height 7
checkbox input "true"
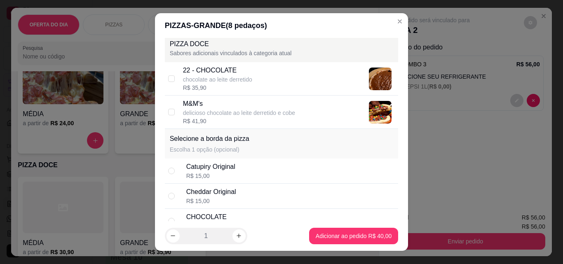
scroll to position [1031, 0]
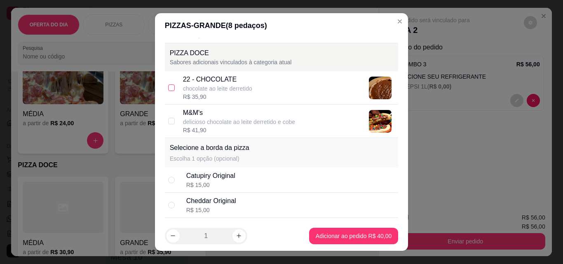
click at [169, 92] on label at bounding box center [171, 87] width 7 height 9
click at [169, 91] on input "checkbox" at bounding box center [171, 88] width 7 height 7
click at [199, 85] on div "chocolate ao leite derretido" at bounding box center [217, 89] width 69 height 8
checkbox input "true"
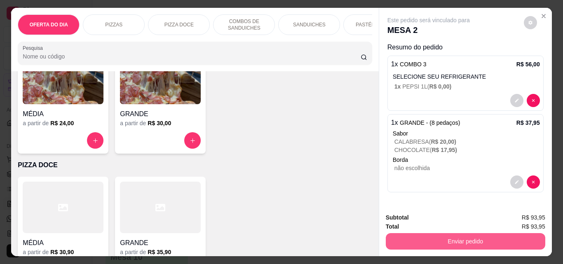
click at [444, 237] on button "Enviar pedido" at bounding box center [466, 241] width 160 height 16
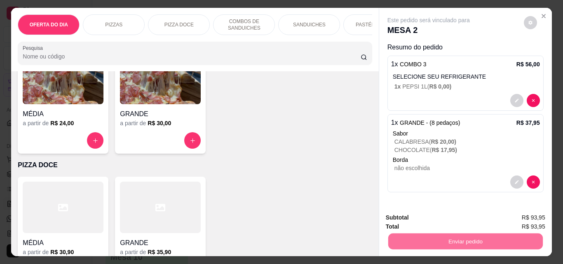
click at [530, 212] on button "Enviar pedido" at bounding box center [524, 218] width 47 height 16
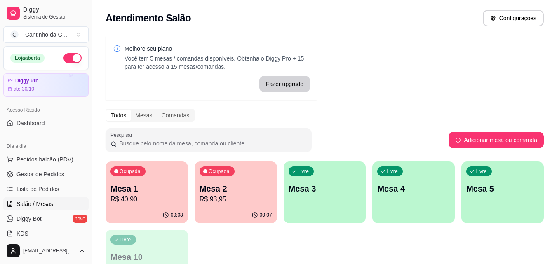
click at [228, 194] on p "Mesa 2" at bounding box center [236, 189] width 73 height 12
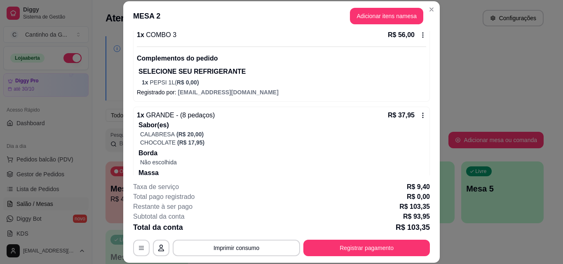
scroll to position [112, 0]
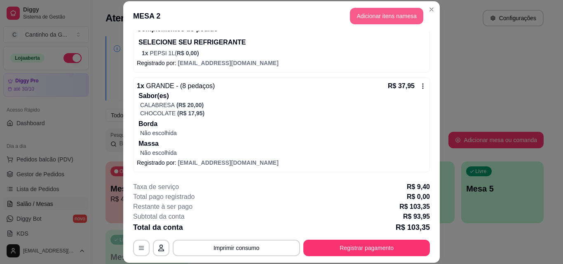
click at [364, 19] on button "Adicionar itens na mesa" at bounding box center [386, 16] width 73 height 16
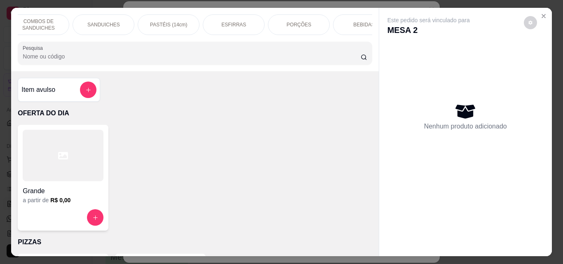
scroll to position [0, 223]
click at [346, 23] on p "BEBIDAS" at bounding box center [346, 24] width 21 height 7
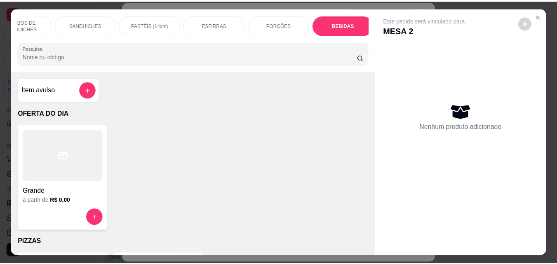
scroll to position [21, 0]
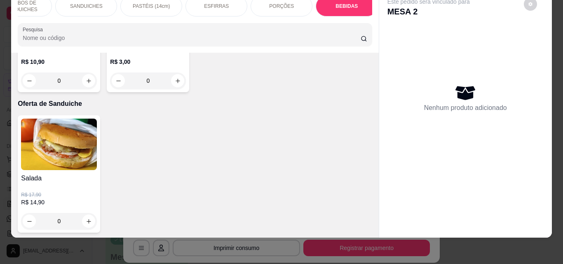
type input "1"
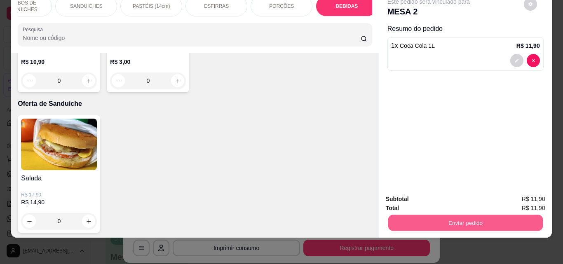
click at [439, 216] on button "Enviar pedido" at bounding box center [465, 223] width 155 height 16
click at [536, 200] on button "Enviar pedido" at bounding box center [524, 197] width 47 height 16
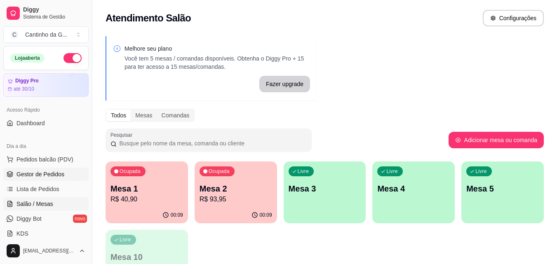
click at [43, 178] on span "Gestor de Pedidos" at bounding box center [40, 174] width 48 height 8
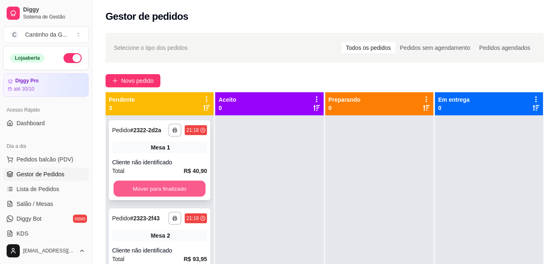
click at [170, 197] on button "Mover para finalizado" at bounding box center [159, 189] width 92 height 16
click at [172, 193] on button "Mover para finalizado" at bounding box center [159, 189] width 95 height 16
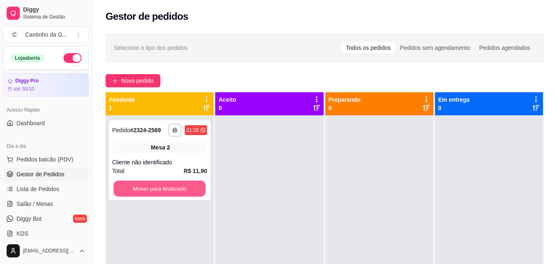
click at [172, 193] on button "Mover para finalizado" at bounding box center [159, 189] width 92 height 16
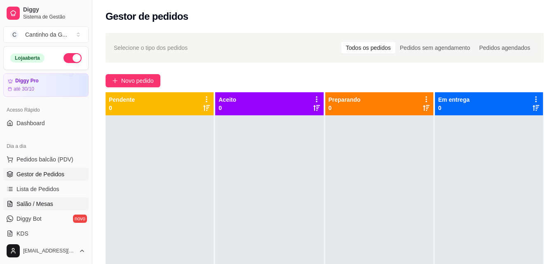
click at [56, 201] on link "Salão / Mesas" at bounding box center [45, 203] width 85 height 13
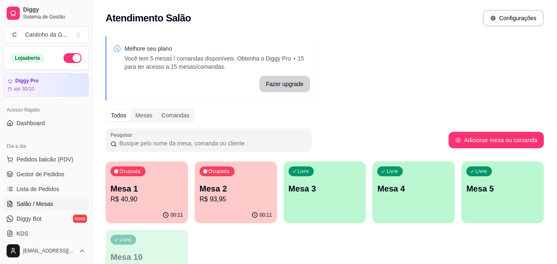
click at [172, 200] on p "R$ 40,90" at bounding box center [146, 200] width 73 height 10
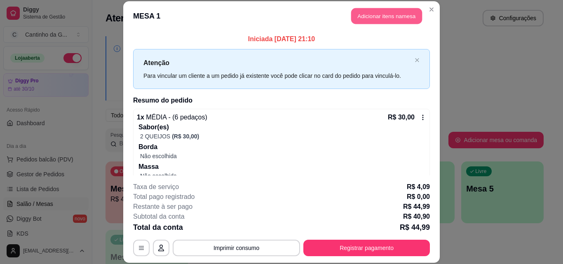
click at [393, 18] on button "Adicionar itens na mesa" at bounding box center [386, 16] width 71 height 16
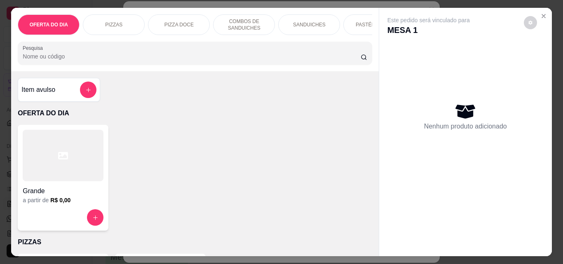
click at [89, 86] on button "add-separate-item" at bounding box center [88, 90] width 16 height 16
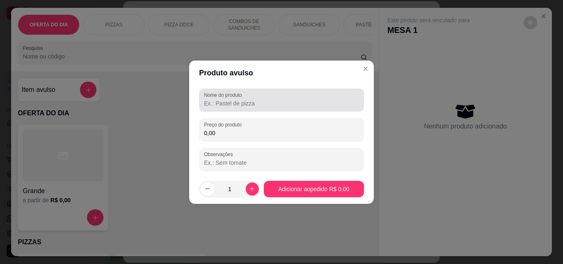
click at [227, 108] on div "Nome do produto" at bounding box center [281, 100] width 165 height 23
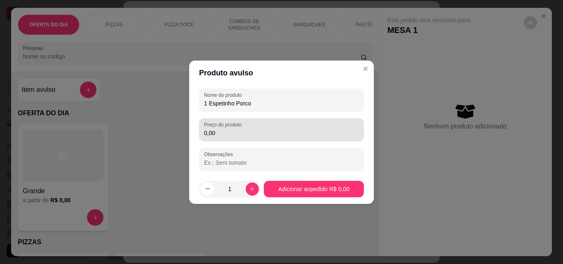
type input "1 Espetinho Porco"
click at [293, 129] on input "0,00" at bounding box center [281, 133] width 155 height 8
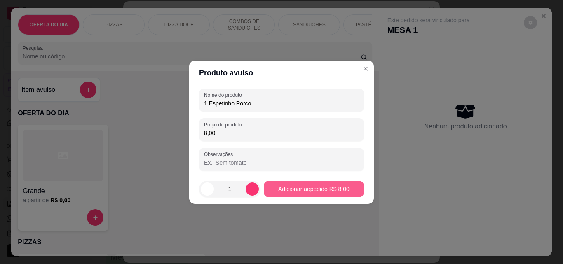
type input "8,00"
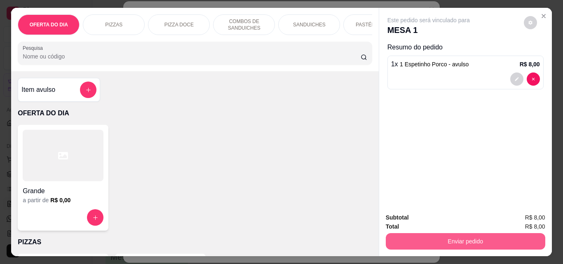
click at [465, 241] on button "Enviar pedido" at bounding box center [466, 241] width 160 height 16
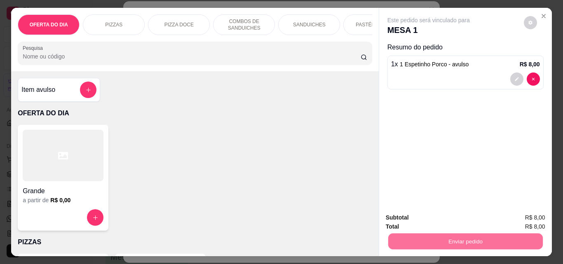
click at [536, 221] on button "Enviar pedido" at bounding box center [524, 218] width 47 height 16
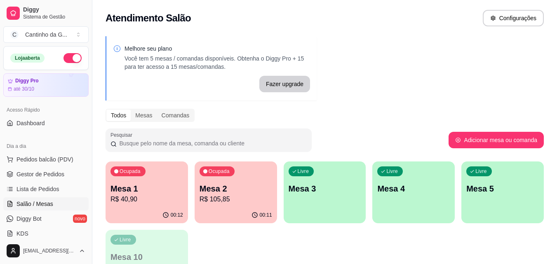
click at [397, 75] on div "Melhore seu plano Você tem 5 mesas / comandas disponíveis. Obtenha o Diggy Pro …" at bounding box center [324, 166] width 465 height 270
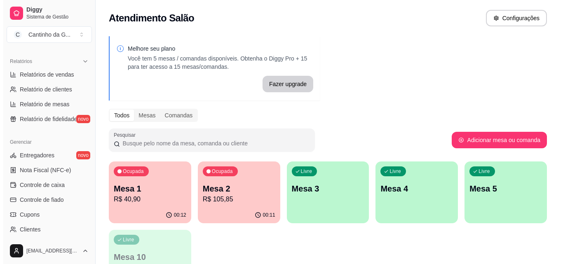
scroll to position [247, 0]
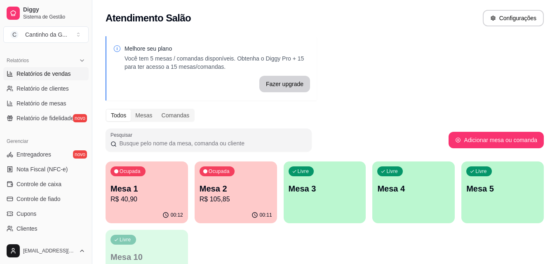
click at [60, 77] on span "Relatórios de vendas" at bounding box center [43, 74] width 54 height 8
select select "ALL"
select select "0"
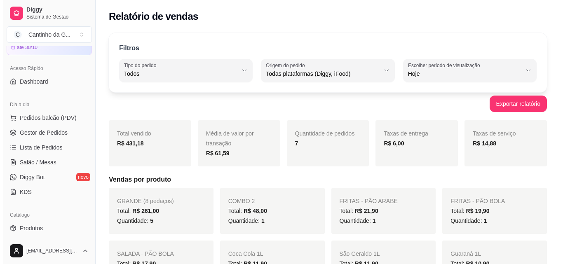
scroll to position [41, 0]
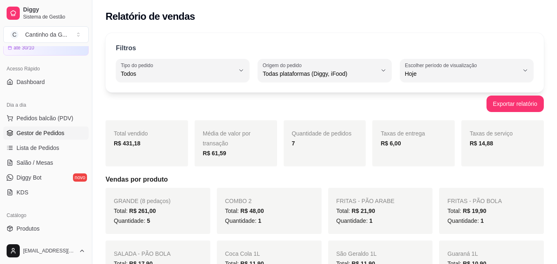
click at [38, 136] on span "Gestor de Pedidos" at bounding box center [40, 133] width 48 height 8
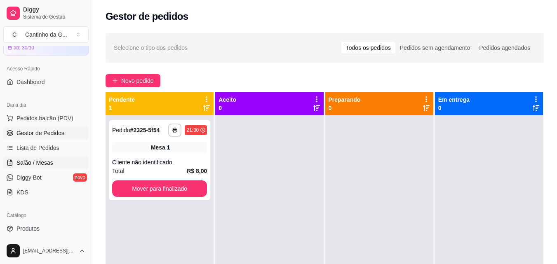
click at [52, 166] on link "Salão / Mesas" at bounding box center [45, 162] width 85 height 13
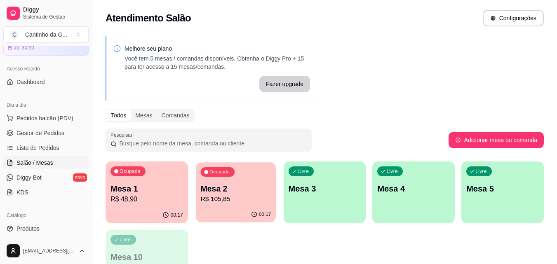
click at [237, 189] on p "Mesa 2" at bounding box center [235, 188] width 71 height 11
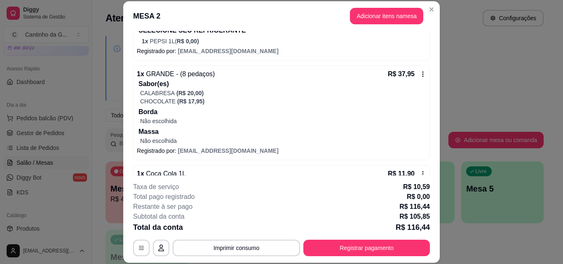
scroll to position [146, 0]
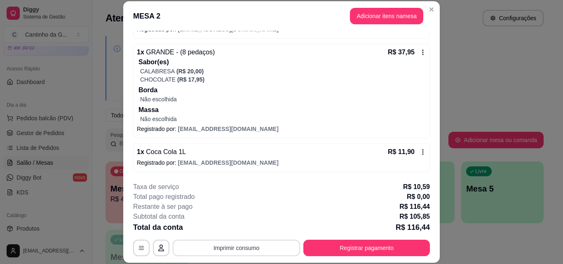
click at [227, 250] on button "Imprimir consumo" at bounding box center [236, 248] width 127 height 16
click at [230, 233] on button "IMPRESSORA" at bounding box center [236, 229] width 60 height 13
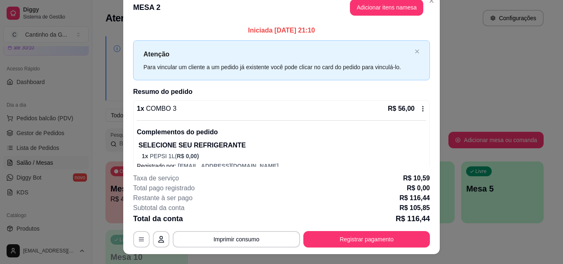
scroll to position [0, 0]
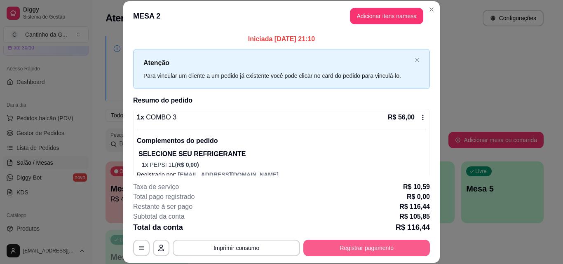
click at [333, 246] on button "Registrar pagamento" at bounding box center [366, 248] width 127 height 16
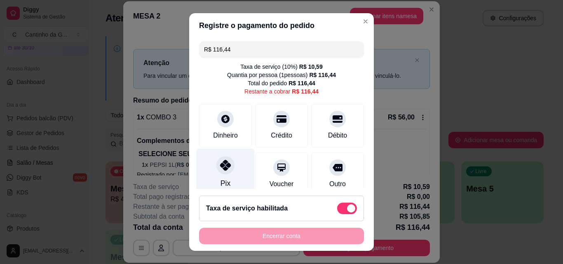
click at [223, 172] on div at bounding box center [225, 165] width 18 height 18
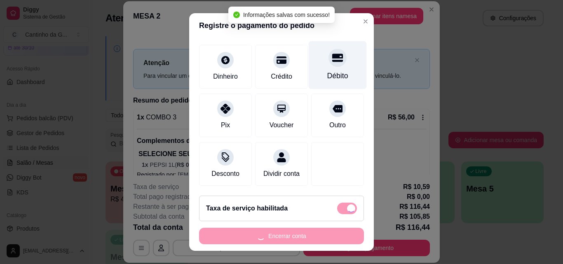
type input "R$ 0,00"
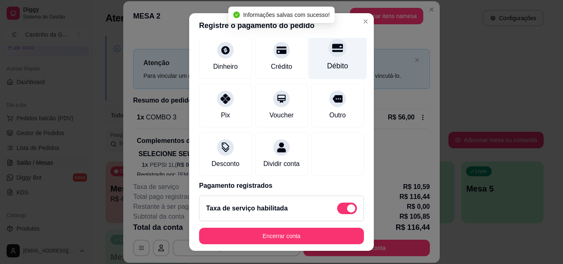
scroll to position [103, 0]
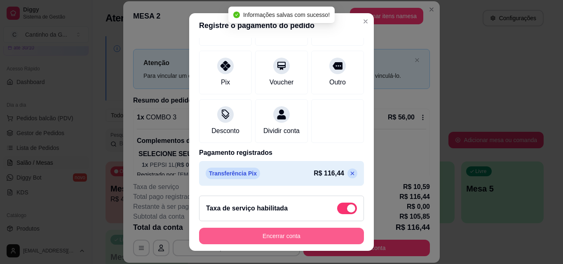
click at [306, 237] on button "Encerrar conta" at bounding box center [281, 236] width 165 height 16
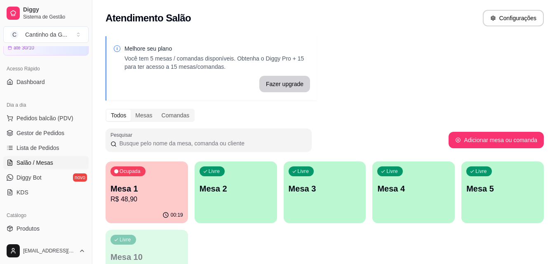
click at [171, 195] on p "R$ 48,90" at bounding box center [146, 200] width 73 height 10
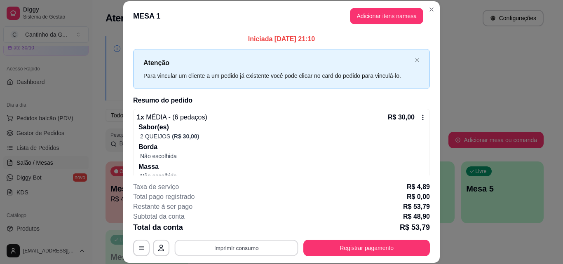
click at [261, 253] on button "Imprimir consumo" at bounding box center [237, 248] width 124 height 16
click at [246, 228] on button "IMPRESSORA" at bounding box center [236, 229] width 60 height 13
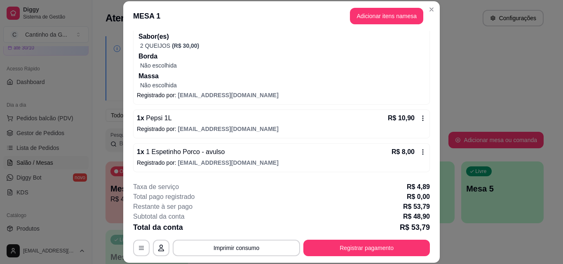
scroll to position [25, 0]
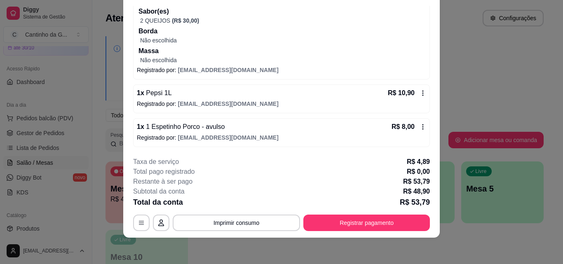
click at [420, 128] on icon at bounding box center [423, 127] width 7 height 7
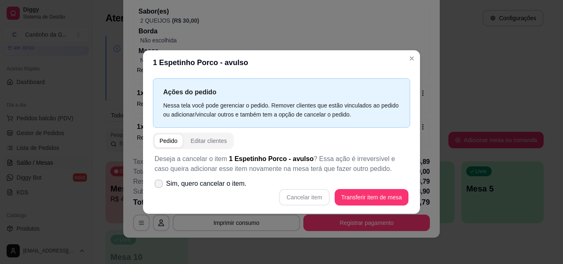
click at [204, 185] on span "Sim, quero cancelar o item." at bounding box center [206, 184] width 80 height 10
click at [160, 185] on input "Sim, quero cancelar o item." at bounding box center [156, 187] width 5 height 5
checkbox input "true"
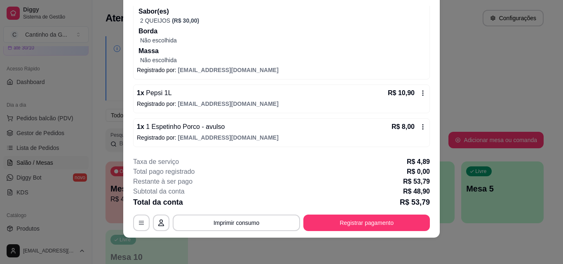
click at [423, 125] on icon at bounding box center [423, 127] width 1 height 5
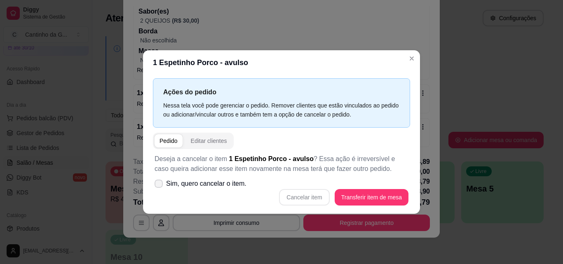
click at [196, 186] on span "Sim, quero cancelar o item." at bounding box center [206, 184] width 80 height 10
click at [160, 186] on input "Sim, quero cancelar o item." at bounding box center [156, 187] width 5 height 5
checkbox input "true"
click at [303, 199] on button "Cancelar item" at bounding box center [304, 197] width 50 height 16
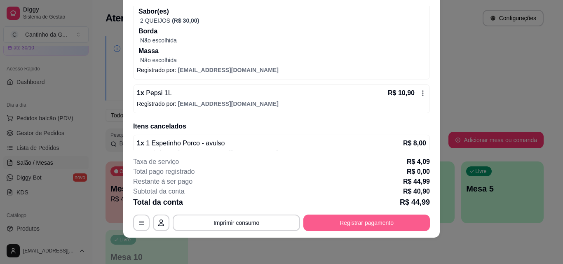
click at [397, 225] on button "Registrar pagamento" at bounding box center [366, 223] width 127 height 16
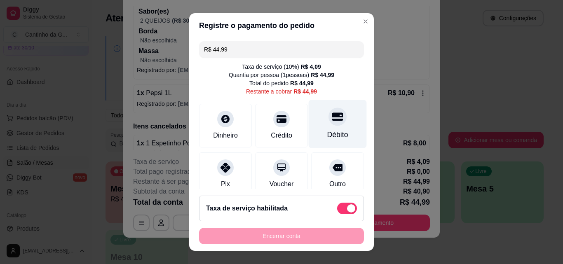
click at [332, 122] on icon at bounding box center [337, 116] width 11 height 11
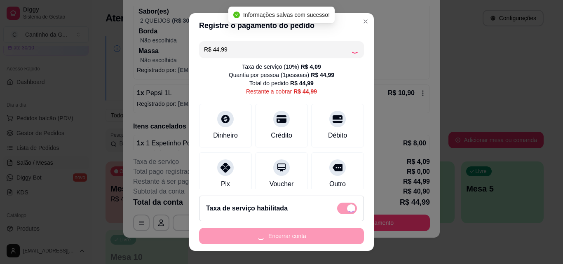
type input "R$ 0,00"
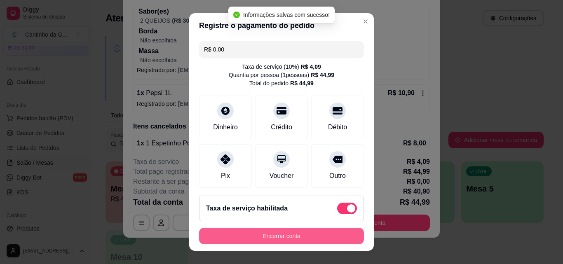
click at [323, 236] on button "Encerrar conta" at bounding box center [281, 236] width 165 height 16
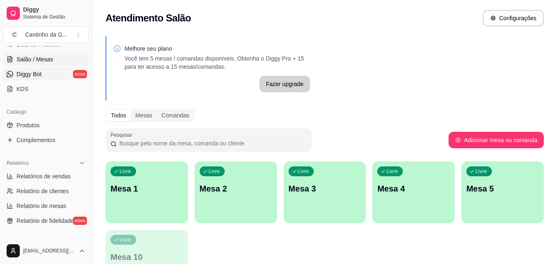
scroll to position [165, 0]
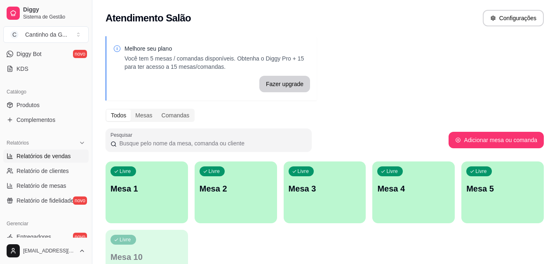
click at [60, 155] on span "Relatórios de vendas" at bounding box center [43, 156] width 54 height 8
select select "ALL"
select select "0"
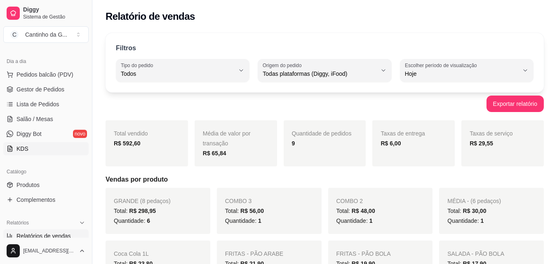
scroll to position [82, 0]
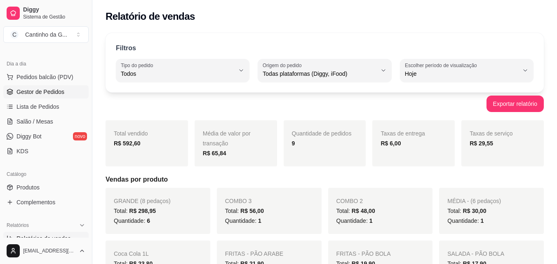
click at [71, 93] on link "Gestor de Pedidos" at bounding box center [45, 91] width 85 height 13
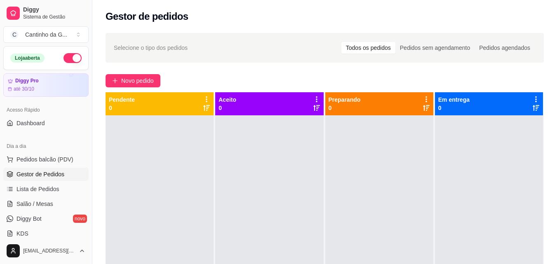
click at [63, 56] on button "button" at bounding box center [72, 58] width 18 height 10
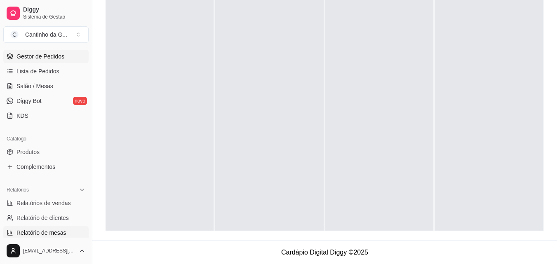
scroll to position [165, 0]
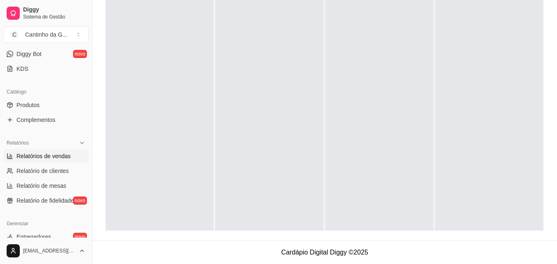
click at [37, 155] on span "Relatórios de vendas" at bounding box center [43, 156] width 54 height 8
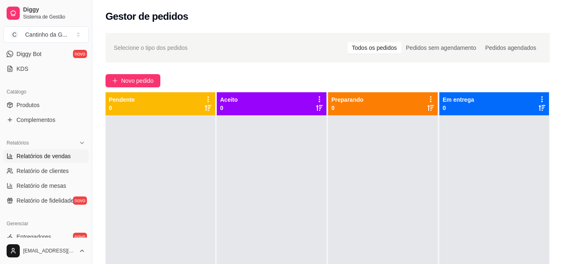
select select "ALL"
select select "0"
